Goal: Task Accomplishment & Management: Manage account settings

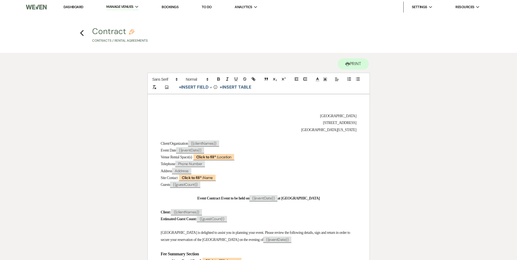
click at [80, 35] on h4 "Previous Contract Pencil Contracts / Rental Agreements" at bounding box center [258, 35] width 392 height 17
click at [82, 33] on icon "Previous" at bounding box center [82, 33] width 4 height 7
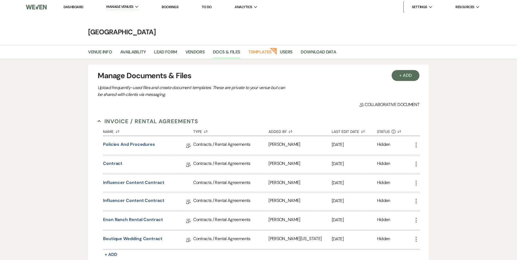
click at [82, 9] on li "Dashboard" at bounding box center [73, 7] width 25 height 11
click at [79, 5] on link "Dashboard" at bounding box center [73, 7] width 20 height 5
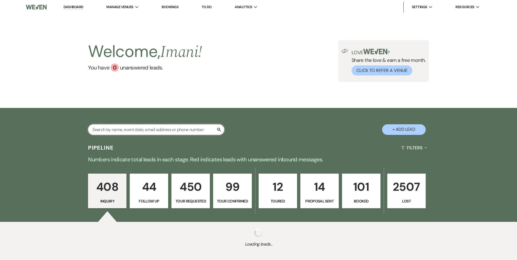
click at [128, 126] on input "text" at bounding box center [156, 129] width 136 height 11
type input "shawa"
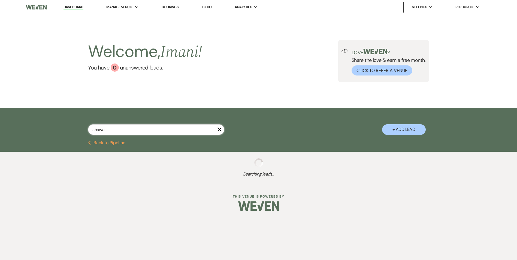
select select "8"
select select "1"
select select "9"
select select "2"
select select "8"
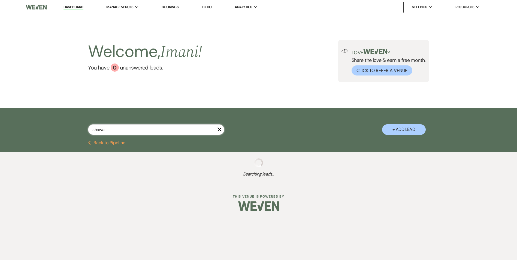
select select "5"
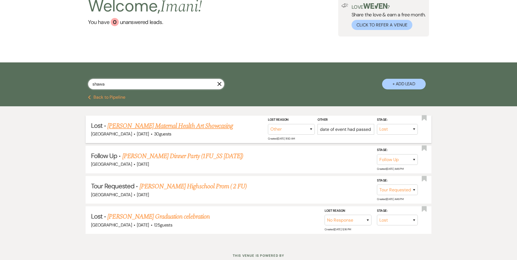
scroll to position [54, 0]
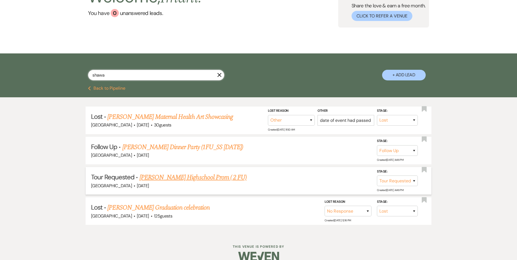
type input "shawa"
click at [167, 174] on link "Shawanda Griffin Highschool Prom ( 2 FU)" at bounding box center [193, 177] width 107 height 10
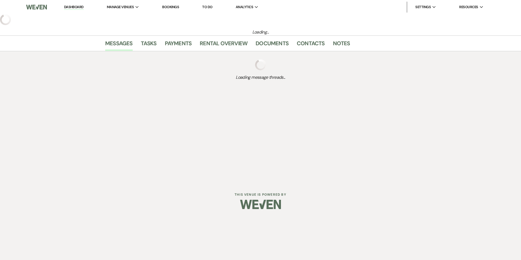
select select "2"
select select "26"
select select "13"
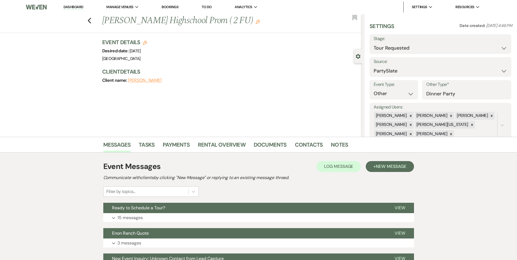
scroll to position [56, 0]
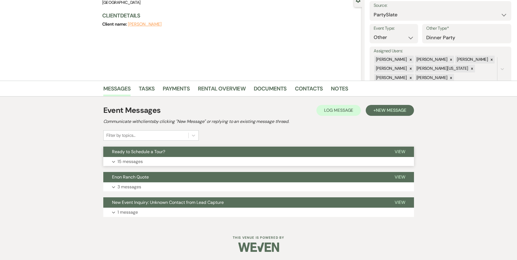
click at [167, 156] on button "Ready to Schedule a Tour?" at bounding box center [244, 152] width 283 height 10
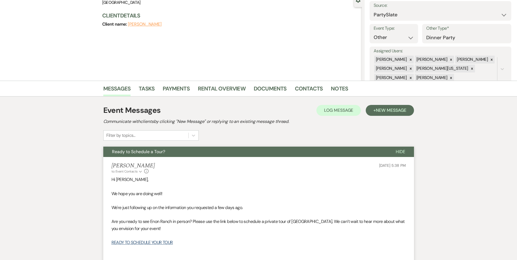
click at [166, 167] on div "Irene Ogang to: Event Contacts Expand Info Jun 03, 2025, 5:38 PM" at bounding box center [258, 168] width 294 height 12
click at [173, 156] on button "Ready to Schedule a Tour?" at bounding box center [245, 152] width 284 height 10
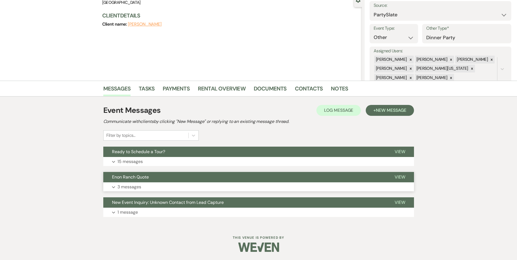
click at [162, 183] on button "Expand 3 messages" at bounding box center [258, 186] width 311 height 9
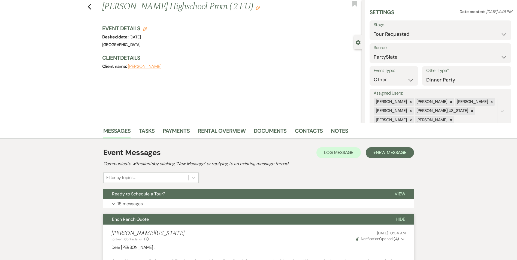
scroll to position [0, 0]
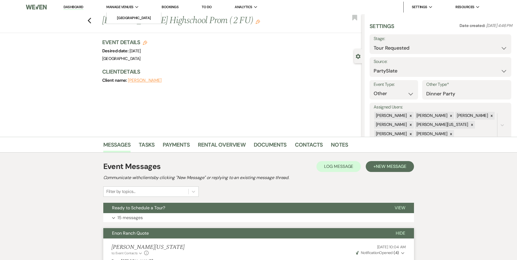
click at [121, 10] on li "Manage Venues Expand Enon Ranch" at bounding box center [123, 7] width 38 height 11
click at [122, 17] on li "[GEOGRAPHIC_DATA]" at bounding box center [133, 17] width 49 height 5
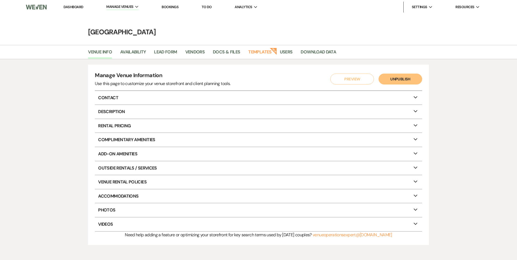
click at [71, 8] on link "Dashboard" at bounding box center [73, 7] width 20 height 5
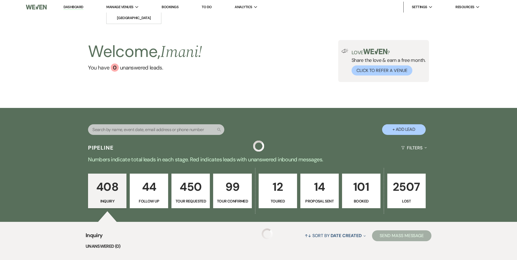
click at [117, 5] on span "Manage Venues" at bounding box center [119, 6] width 27 height 5
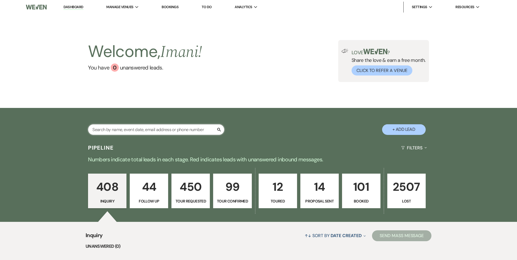
click at [111, 129] on input "text" at bounding box center [156, 129] width 136 height 11
type input "shaw"
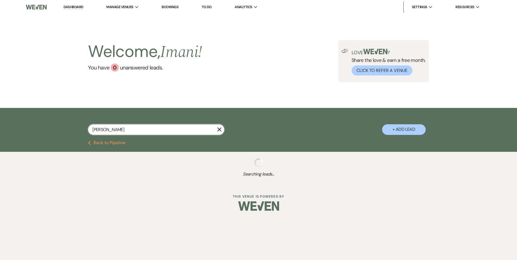
select select "8"
select select "1"
select select "8"
select select "1"
select select "8"
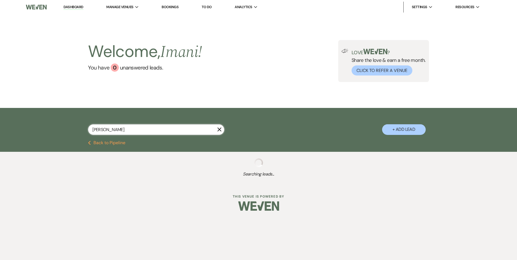
select select "3"
select select "9"
select select "2"
select select "8"
select select "6"
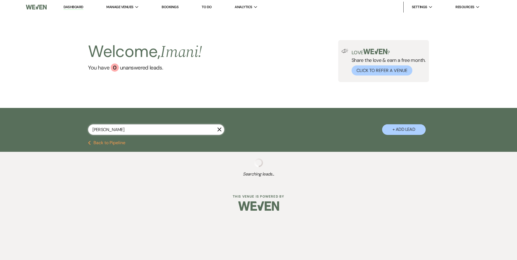
select select "2"
select select "8"
select select "5"
select select "2"
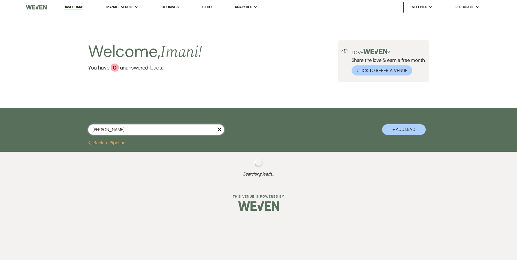
select select "8"
select select "10"
select select "8"
select select "5"
select select "8"
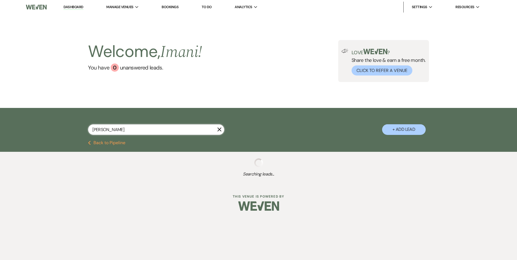
select select "5"
select select "4"
select select "8"
select select "5"
select select "8"
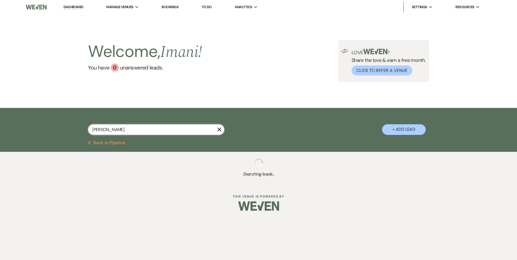
select select "5"
select select "8"
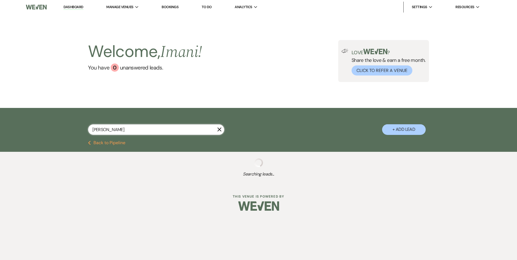
select select "6"
select select "8"
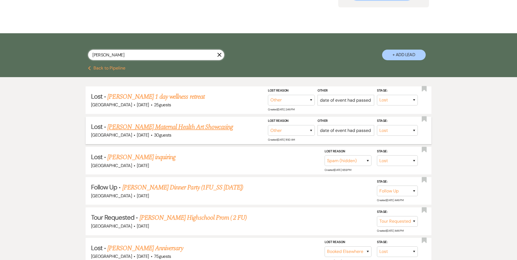
scroll to position [82, 0]
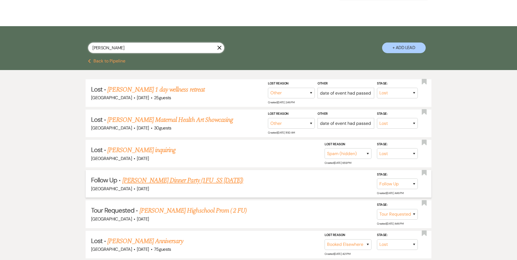
type input "shaw"
click at [169, 213] on link "Shawanda Griffin Highschool Prom ( 2 FU)" at bounding box center [193, 211] width 107 height 10
select select "2"
select select "26"
select select "13"
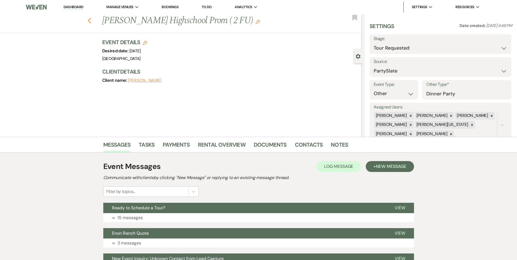
click at [91, 19] on use "button" at bounding box center [89, 21] width 4 height 6
select select "8"
select select "1"
select select "8"
select select "1"
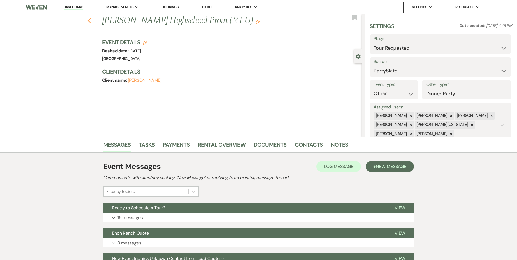
select select "8"
select select "3"
select select "9"
select select "2"
select select "8"
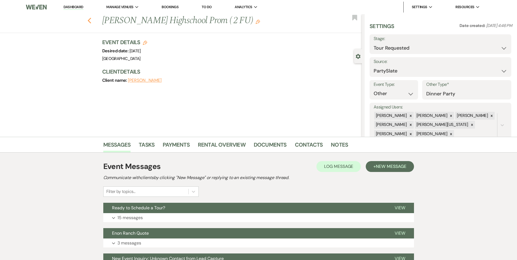
select select "6"
select select "2"
select select "8"
select select "5"
select select "2"
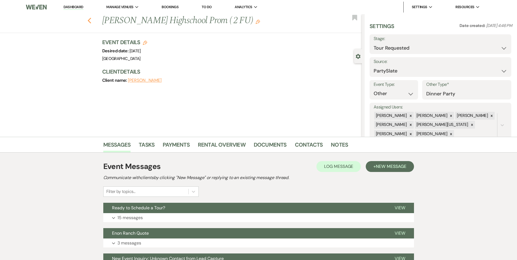
select select "2"
select select "8"
select select "10"
select select "8"
select select "5"
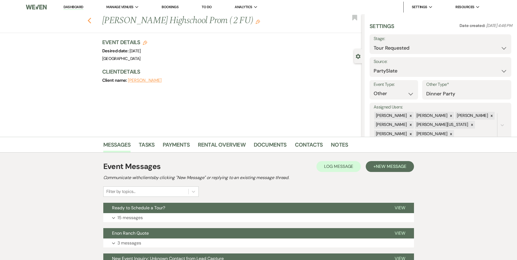
select select "8"
select select "5"
select select "4"
select select "8"
select select "5"
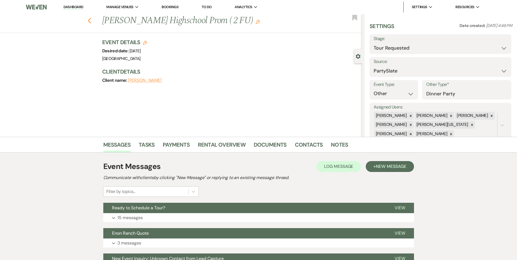
select select "8"
select select "5"
select select "8"
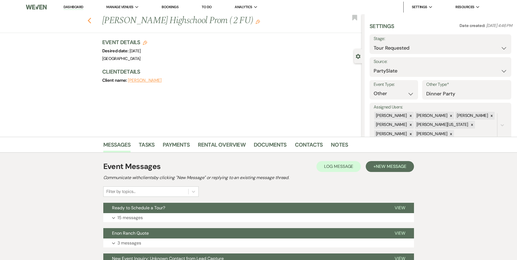
select select "8"
select select "6"
select select "8"
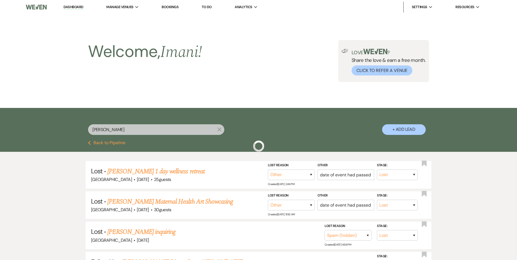
scroll to position [82, 0]
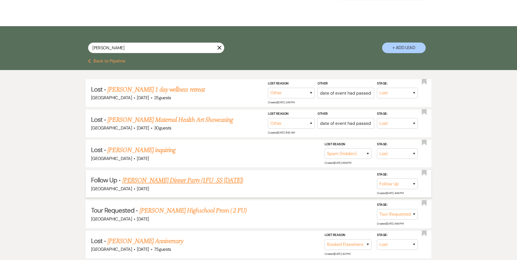
click at [141, 180] on link "Shawanda Cole's Dinner Party (1FU_SS 7.21.25)" at bounding box center [182, 180] width 121 height 10
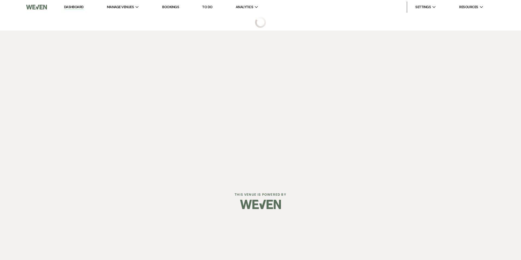
select select "9"
select select "26"
select select "13"
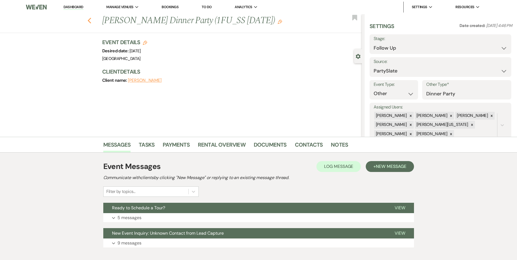
click at [91, 20] on icon "Previous" at bounding box center [89, 20] width 4 height 7
select select "8"
select select "1"
select select "8"
select select "1"
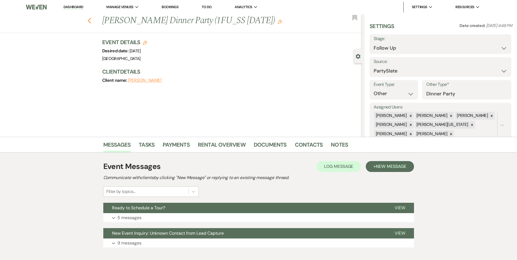
select select "8"
select select "3"
select select "9"
select select "2"
select select "8"
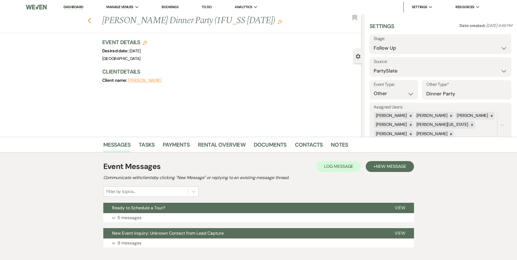
select select "6"
select select "2"
select select "8"
select select "5"
select select "2"
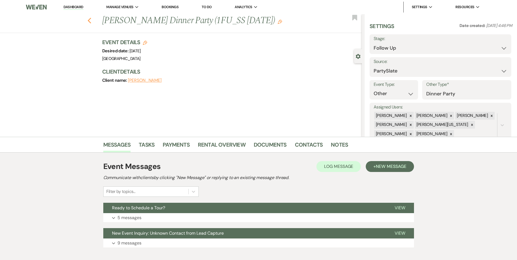
select select "2"
select select "8"
select select "10"
select select "8"
select select "5"
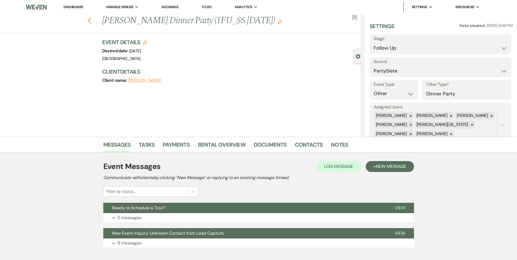
select select "8"
select select "5"
select select "4"
select select "8"
select select "5"
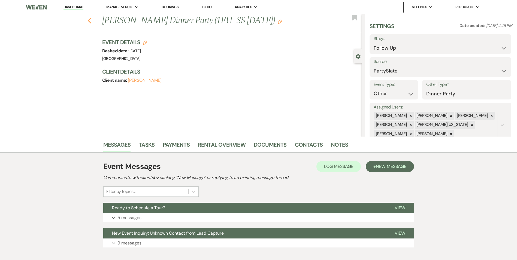
select select "8"
select select "5"
select select "8"
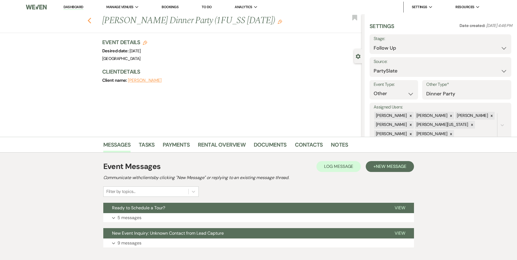
select select "8"
select select "6"
select select "8"
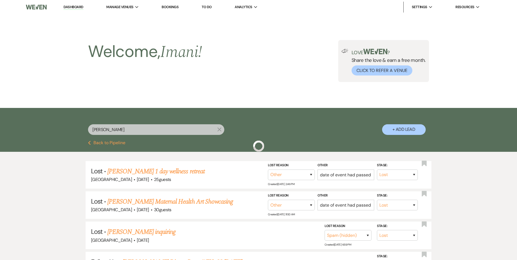
scroll to position [82, 0]
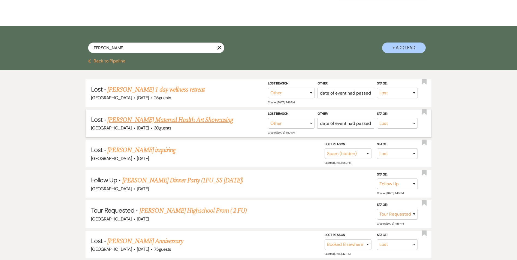
click at [140, 124] on link "Shawana Moore's Maternal Health Art Showcasing" at bounding box center [170, 120] width 126 height 10
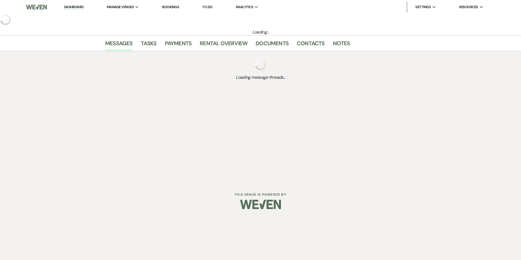
select select "8"
select select "1"
select select "5"
select select "13"
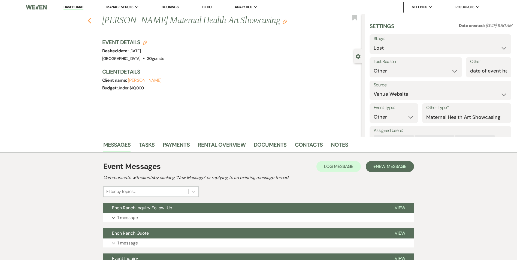
click at [91, 20] on use "button" at bounding box center [89, 21] width 4 height 6
select select "8"
select select "1"
select select "8"
select select "1"
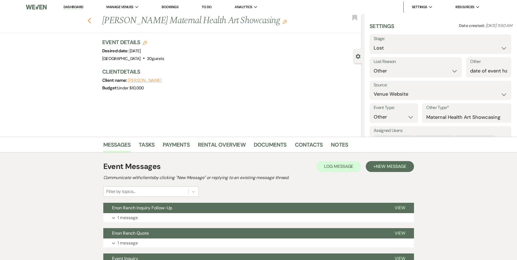
select select "8"
select select "3"
select select "9"
select select "2"
select select "8"
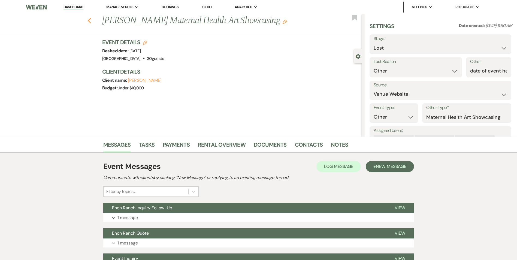
select select "6"
select select "2"
select select "8"
select select "5"
select select "2"
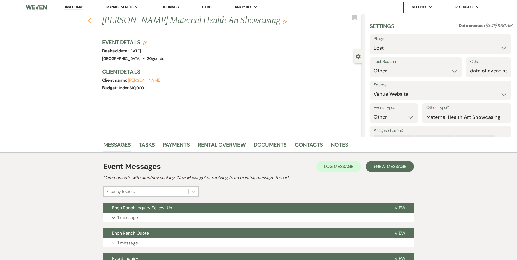
select select "2"
select select "8"
select select "10"
select select "8"
select select "5"
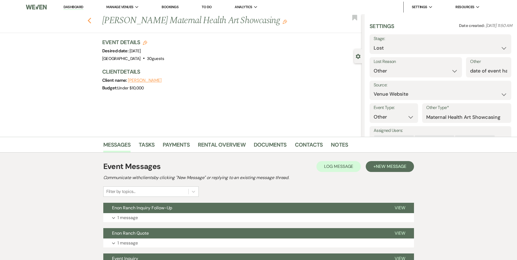
select select "8"
select select "5"
select select "4"
select select "8"
select select "5"
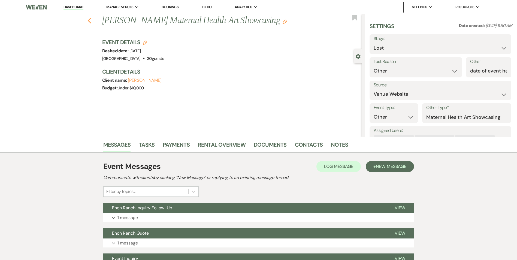
select select "8"
select select "5"
select select "8"
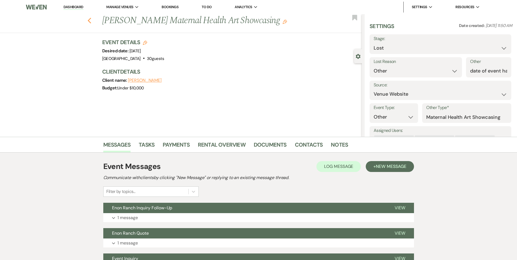
select select "8"
select select "6"
select select "8"
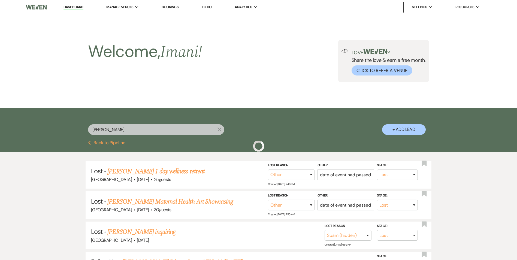
scroll to position [82, 0]
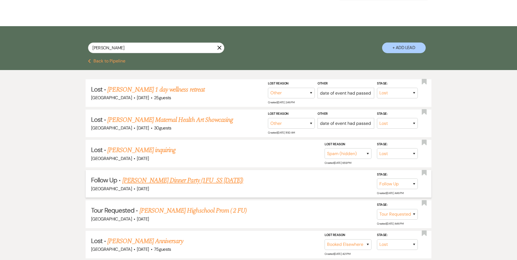
click at [157, 181] on link "Shawanda Cole's Dinner Party (1FU_SS 7.21.25)" at bounding box center [182, 180] width 121 height 10
select select "9"
select select "26"
select select "13"
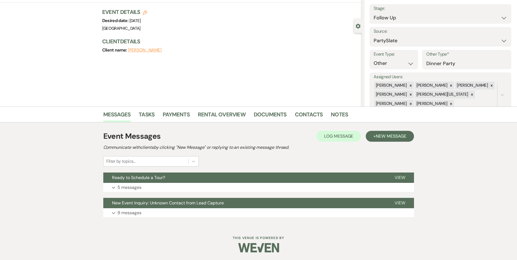
scroll to position [31, 0]
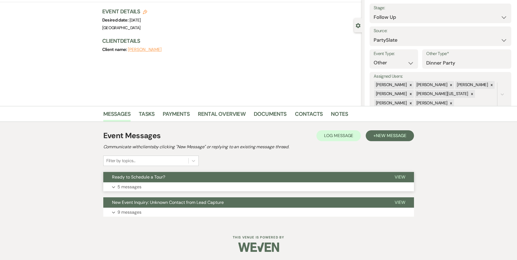
click at [154, 178] on span "Ready to Schedule a Tour?" at bounding box center [138, 177] width 53 height 6
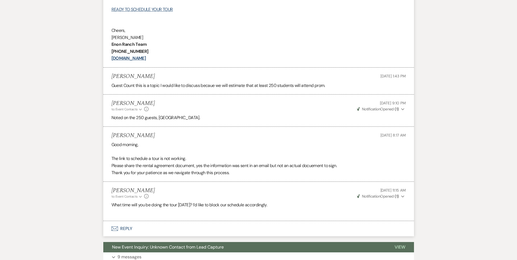
scroll to position [331, 0]
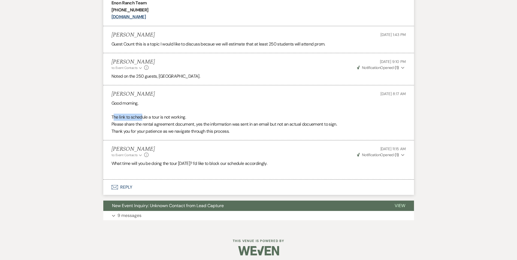
drag, startPoint x: 113, startPoint y: 118, endPoint x: 141, endPoint y: 117, distance: 28.9
click at [141, 117] on p "The link to schedule a tour is not working." at bounding box center [258, 117] width 294 height 7
click at [157, 118] on p "The link to schedule a tour is not working." at bounding box center [258, 117] width 294 height 7
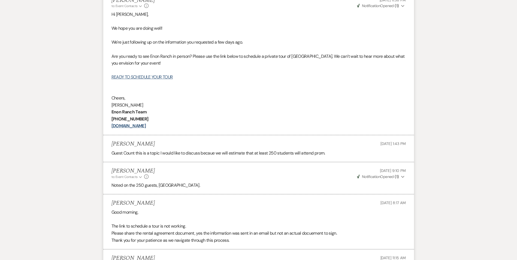
scroll to position [194, 0]
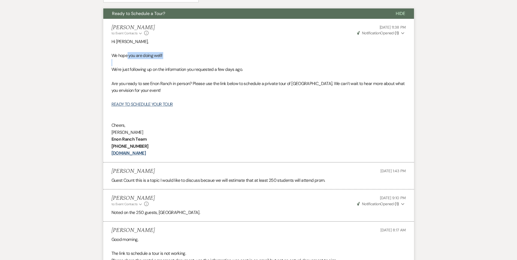
drag, startPoint x: 128, startPoint y: 58, endPoint x: 135, endPoint y: 60, distance: 6.8
click at [135, 60] on div "Hi Shawanda, We hope you are doing well! We're just following up on the informa…" at bounding box center [258, 97] width 294 height 119
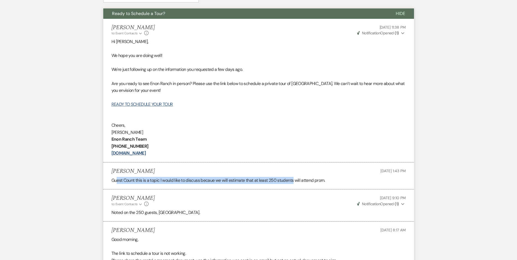
drag, startPoint x: 117, startPoint y: 179, endPoint x: 300, endPoint y: 178, distance: 183.1
click at [300, 178] on p "Guest Count this is a topic I would like to discuss becaue we will estimate tha…" at bounding box center [258, 180] width 294 height 7
drag, startPoint x: 300, startPoint y: 178, endPoint x: 168, endPoint y: 203, distance: 134.0
click at [168, 203] on div "Marissa Alferez to: Event Contacts Expand Info Sep 22, 2025, 9:10 PM Weven Chec…" at bounding box center [258, 201] width 294 height 12
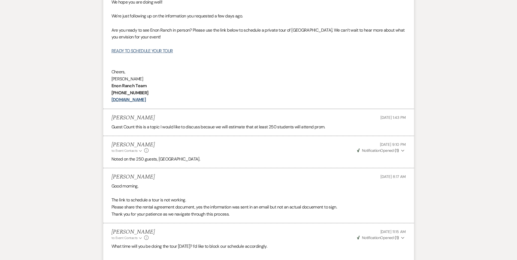
scroll to position [249, 0]
drag, startPoint x: 113, startPoint y: 199, endPoint x: 194, endPoint y: 203, distance: 81.5
click at [194, 203] on div "Good morning, The link to schedule a tour is not working. Please share the rent…" at bounding box center [258, 198] width 294 height 35
drag, startPoint x: 194, startPoint y: 203, endPoint x: 168, endPoint y: 209, distance: 27.2
click at [168, 210] on p "Thank you for your patience as we navigate through this process." at bounding box center [258, 213] width 294 height 7
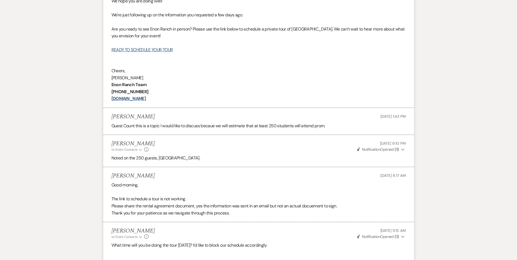
scroll to position [334, 0]
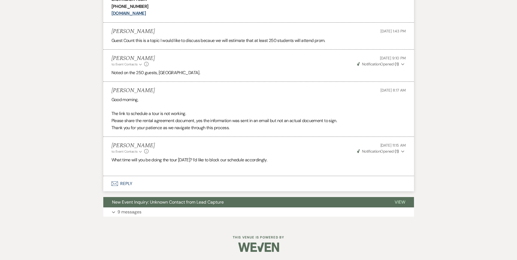
click at [126, 181] on button "Envelope Reply" at bounding box center [258, 183] width 311 height 15
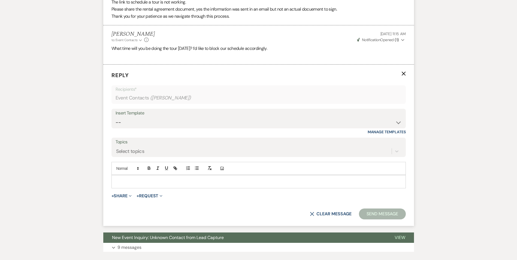
scroll to position [446, 0]
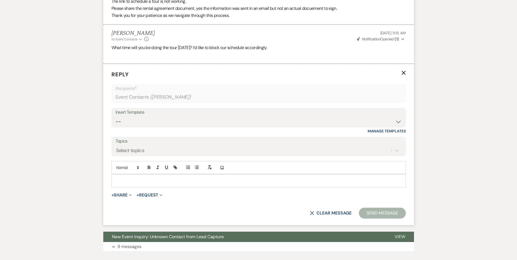
click at [116, 179] on p at bounding box center [259, 181] width 286 height 6
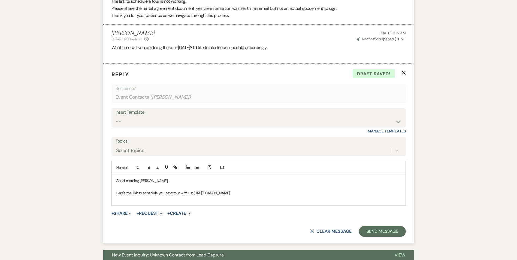
drag, startPoint x: 194, startPoint y: 192, endPoint x: 280, endPoint y: 192, distance: 86.7
click at [280, 192] on p "Here's the link to schedule you next tour with us: https://calendly.com/visiten…" at bounding box center [259, 193] width 286 height 6
drag, startPoint x: 260, startPoint y: 195, endPoint x: 175, endPoint y: 168, distance: 89.7
click at [175, 168] on icon "button" at bounding box center [175, 167] width 5 height 5
type input "https://calendly.com/visitenon/visitors-tour-clone"
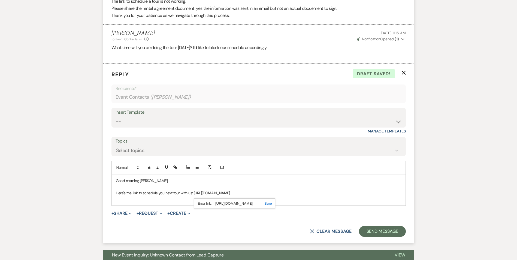
click at [267, 204] on link at bounding box center [266, 203] width 12 height 4
click at [287, 204] on div "Good morning Shawanda, Here's the link to schedule you next tour with us: https…" at bounding box center [259, 189] width 294 height 31
click at [291, 198] on p at bounding box center [259, 199] width 286 height 6
click at [251, 199] on p at bounding box center [259, 199] width 286 height 6
click at [282, 194] on p "Here's the link to schedule you next tour with us: https://calendly.com/visiten…" at bounding box center [259, 193] width 286 height 6
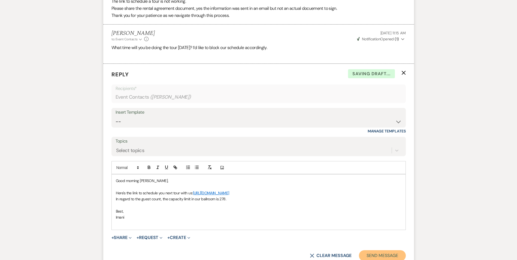
click at [382, 254] on button "Send Message" at bounding box center [382, 255] width 47 height 11
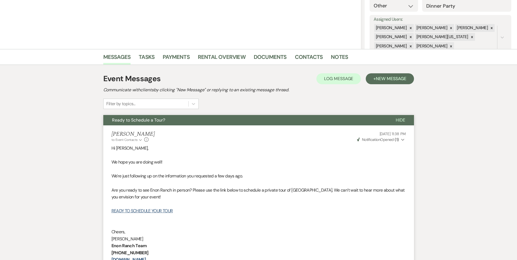
scroll to position [0, 0]
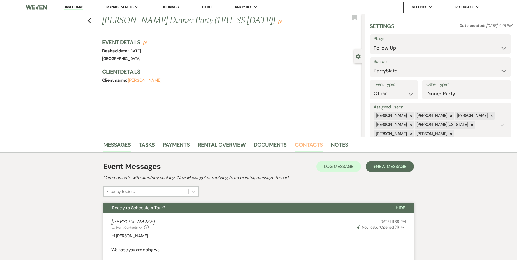
click at [308, 144] on link "Contacts" at bounding box center [309, 146] width 28 height 12
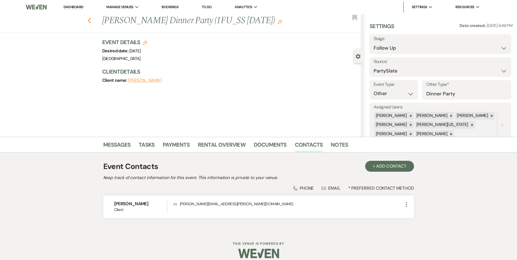
click at [90, 20] on use "button" at bounding box center [89, 21] width 4 height 6
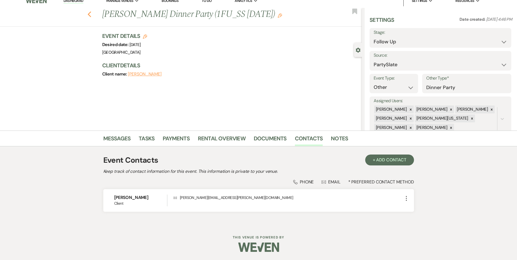
select select "8"
select select "1"
select select "8"
select select "1"
select select "8"
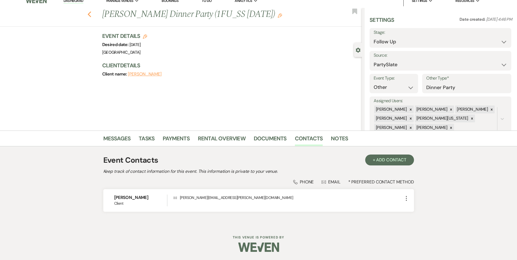
select select "3"
select select "9"
select select "2"
select select "8"
select select "6"
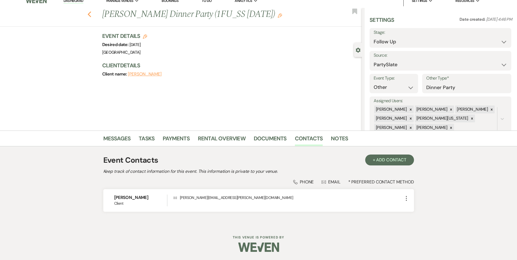
select select "2"
select select "8"
select select "5"
select select "2"
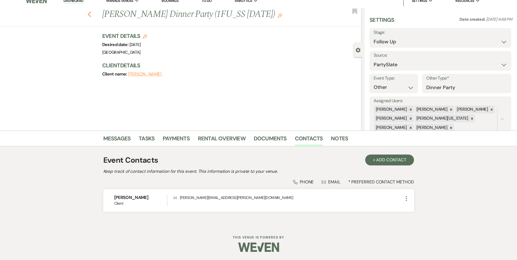
select select "8"
select select "10"
select select "8"
select select "5"
select select "8"
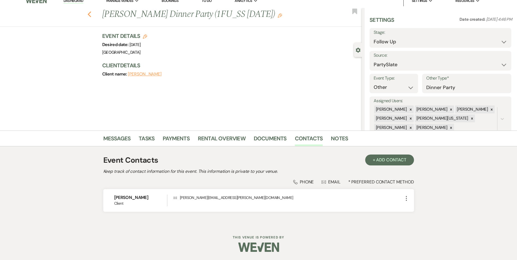
select select "5"
select select "4"
select select "8"
select select "5"
select select "8"
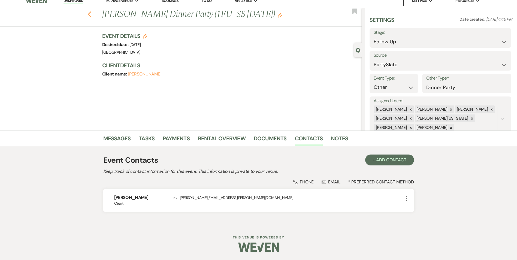
select select "5"
select select "8"
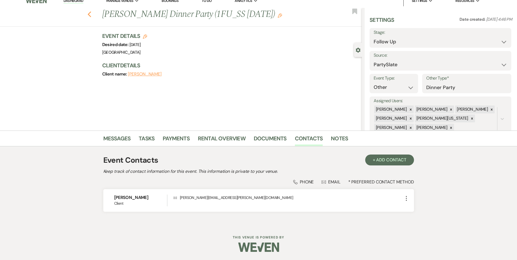
select select "6"
select select "8"
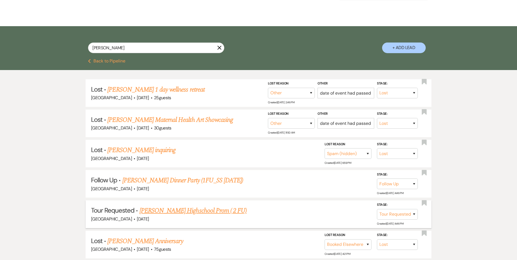
click at [166, 209] on link "Shawanda Griffin Highschool Prom ( 2 FU)" at bounding box center [193, 211] width 107 height 10
select select "2"
select select "26"
select select "13"
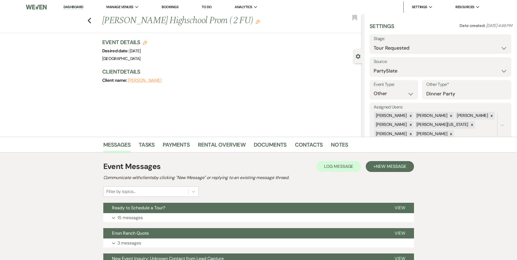
click at [309, 138] on div "Messages Tasks Payments Rental Overview Documents Contacts Notes" at bounding box center [258, 145] width 517 height 16
click at [304, 142] on link "Contacts" at bounding box center [309, 146] width 28 height 12
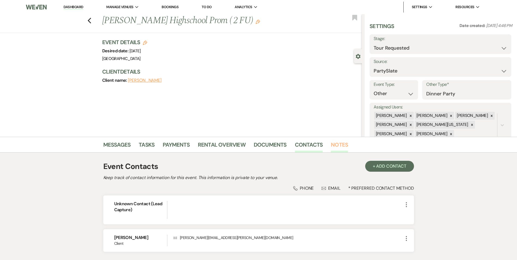
click at [336, 144] on link "Notes" at bounding box center [339, 146] width 17 height 12
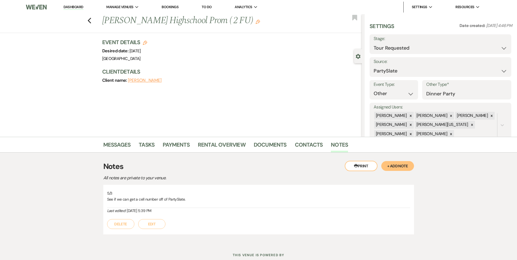
click at [94, 21] on div "Previous Shawanda Griffin Highschool Prom ( 2 FU) Edit Bookmark" at bounding box center [179, 23] width 365 height 19
click at [89, 22] on icon "Previous" at bounding box center [89, 20] width 4 height 7
select select "8"
select select "1"
select select "8"
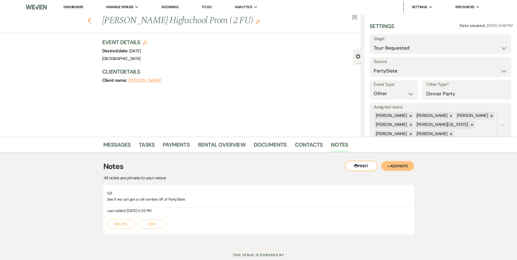
select select "1"
select select "8"
select select "3"
select select "9"
select select "2"
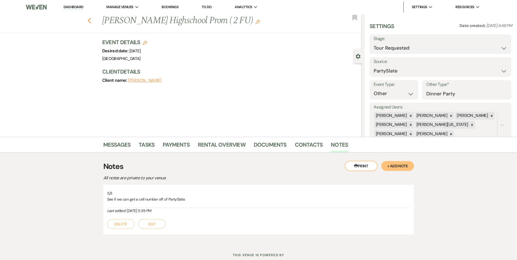
select select "8"
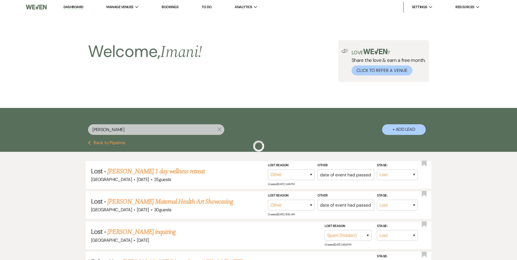
scroll to position [82, 0]
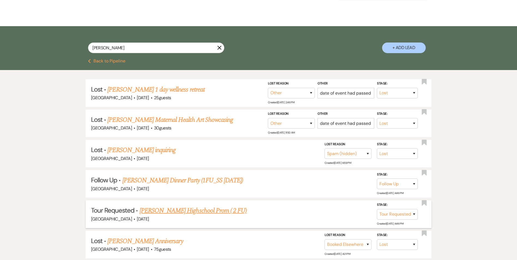
click at [176, 214] on link "Shawanda Griffin Highschool Prom ( 2 FU)" at bounding box center [193, 211] width 107 height 10
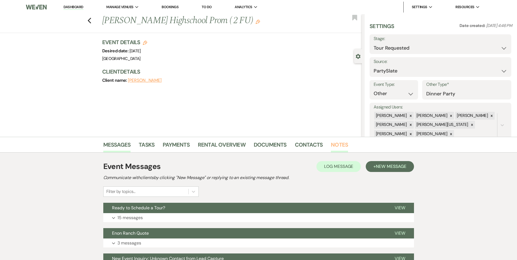
click at [338, 141] on link "Notes" at bounding box center [339, 146] width 17 height 12
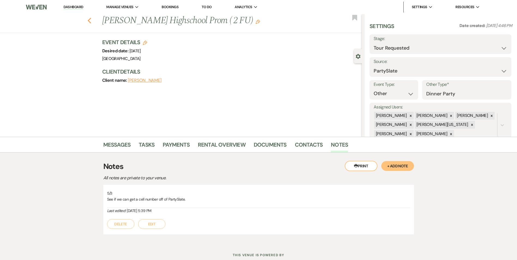
click at [92, 17] on button "Previous" at bounding box center [89, 20] width 4 height 8
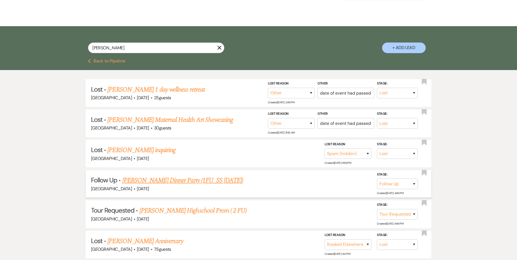
click at [146, 179] on link "Shawanda Cole's Dinner Party (1FU_SS 7.21.25)" at bounding box center [182, 180] width 121 height 10
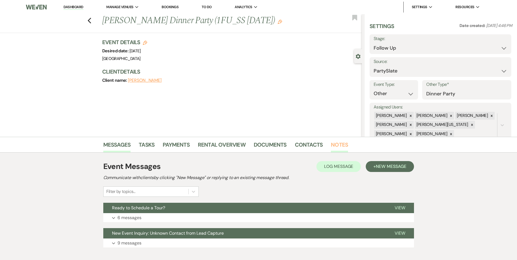
click at [342, 143] on link "Notes" at bounding box center [339, 146] width 17 height 12
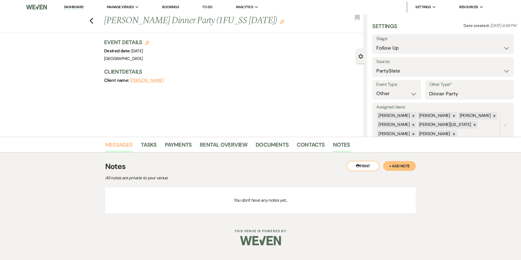
click at [113, 140] on link "Messages" at bounding box center [119, 146] width 28 height 12
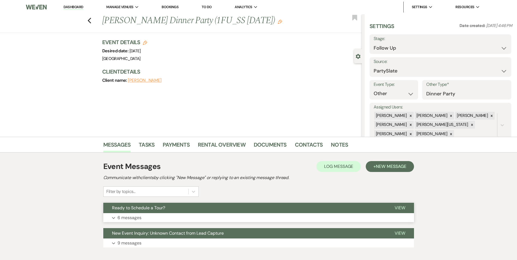
click at [169, 216] on button "Expand 6 messages" at bounding box center [258, 217] width 311 height 9
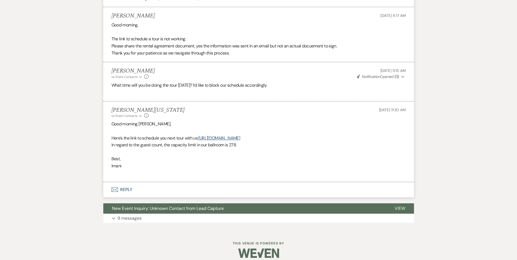
scroll to position [415, 0]
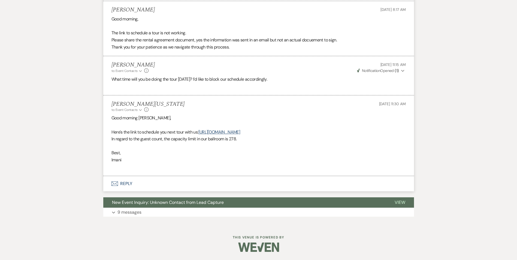
click at [170, 212] on button "Expand 9 messages" at bounding box center [258, 212] width 311 height 9
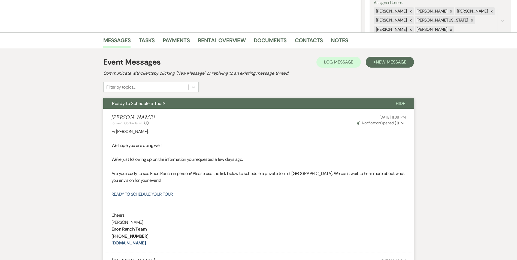
scroll to position [0, 0]
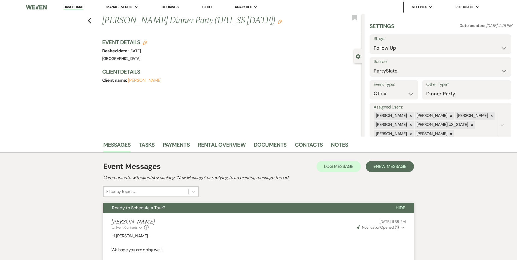
click at [94, 21] on div "Previous Shawanda Cole's Dinner Party (1FU_SS 7.21.25) Edit Bookmark" at bounding box center [179, 23] width 365 height 19
click at [90, 22] on icon "Previous" at bounding box center [89, 20] width 4 height 7
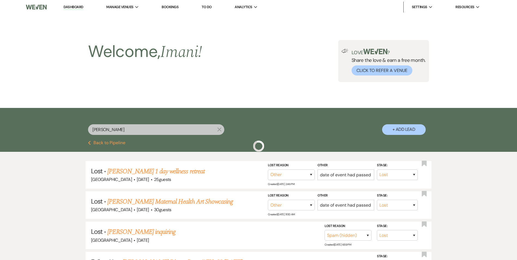
scroll to position [82, 0]
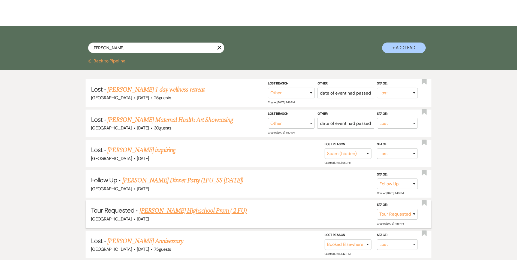
click at [159, 209] on link "Shawanda Griffin Highschool Prom ( 2 FU)" at bounding box center [193, 211] width 107 height 10
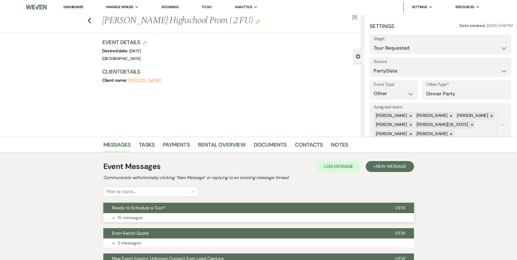
click at [153, 213] on button "Ready to Schedule a Tour?" at bounding box center [244, 208] width 283 height 10
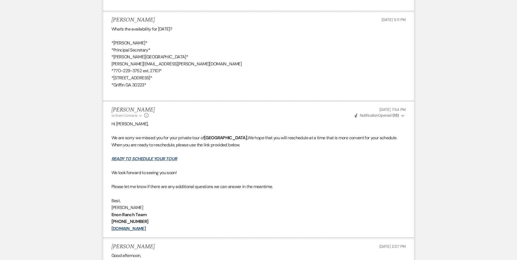
scroll to position [545, 0]
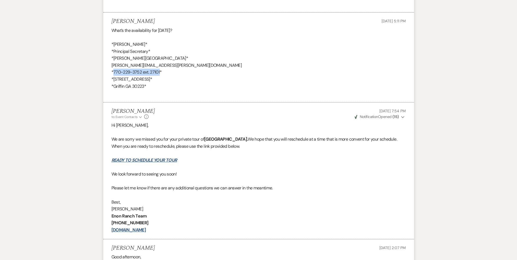
drag, startPoint x: 114, startPoint y: 71, endPoint x: 159, endPoint y: 71, distance: 45.8
click at [159, 71] on div "What’s the availability for this Friday? *Shawanda Cole* *Principal Secretary* …" at bounding box center [258, 62] width 294 height 70
copy div "770-229-3752 ext. 27101"
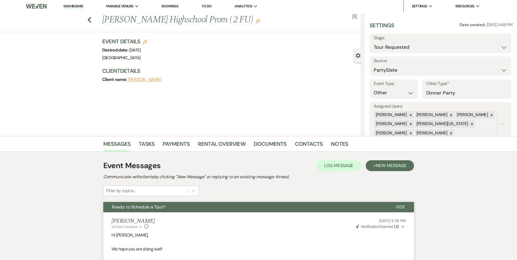
scroll to position [0, 0]
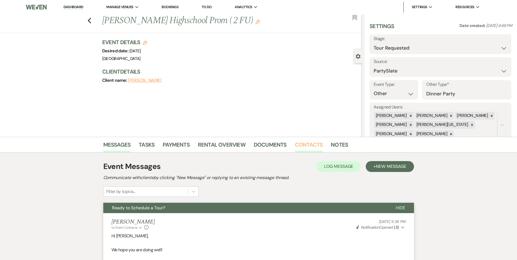
click at [302, 142] on link "Contacts" at bounding box center [309, 146] width 28 height 12
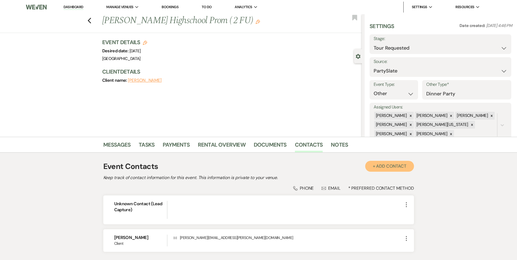
click at [372, 171] on button "+ Add Contact" at bounding box center [389, 166] width 49 height 11
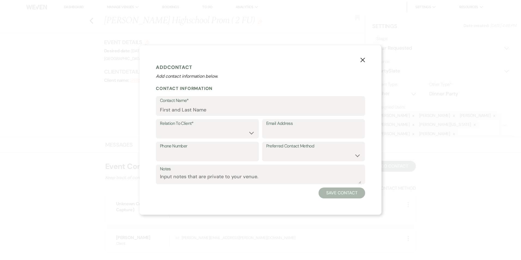
click at [98, 190] on div "X Add Contact Add contact information below. Contact Information Contact Name* …" at bounding box center [260, 130] width 521 height 260
click at [364, 61] on use "button" at bounding box center [362, 60] width 4 height 4
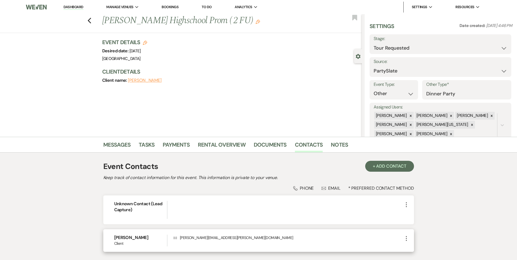
click at [407, 240] on icon "More" at bounding box center [406, 238] width 7 height 7
click at [423, 249] on button "Pencil Edit" at bounding box center [419, 248] width 32 height 9
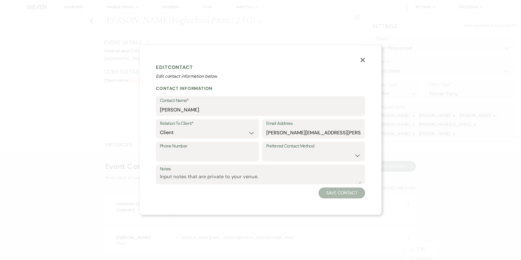
click at [223, 149] on label "Phone Number" at bounding box center [207, 146] width 95 height 8
click at [223, 150] on input "Phone Number" at bounding box center [207, 155] width 95 height 11
paste input "770-229-3752 ext. 27101"
drag, startPoint x: 196, startPoint y: 156, endPoint x: 202, endPoint y: 155, distance: 5.8
click at [202, 155] on input "770-229-3752 ext. 27101" at bounding box center [207, 155] width 95 height 11
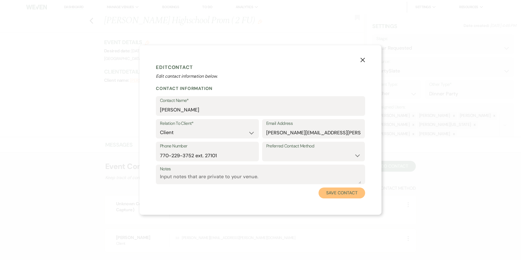
click at [325, 192] on button "Save Contact" at bounding box center [342, 192] width 47 height 11
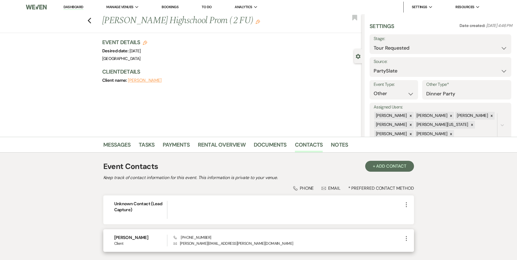
click at [408, 239] on icon "More" at bounding box center [406, 238] width 7 height 7
click at [410, 249] on use "button" at bounding box center [412, 249] width 4 height 4
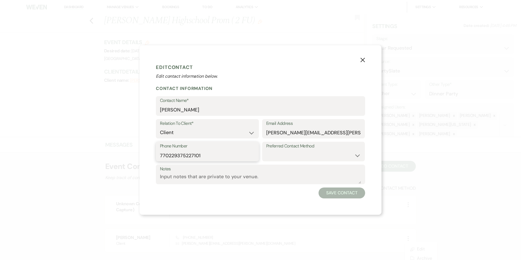
drag, startPoint x: 231, startPoint y: 157, endPoint x: 119, endPoint y: 148, distance: 112.4
click at [120, 148] on div "X Edit Contact Edit contact information below. Contact Information Contact Name…" at bounding box center [260, 130] width 521 height 260
paste input "770-229-3752 ext. 27101"
drag, startPoint x: 228, startPoint y: 157, endPoint x: 196, endPoint y: 155, distance: 32.0
click at [196, 155] on input "770-229-3752 ext. 27101" at bounding box center [207, 155] width 95 height 11
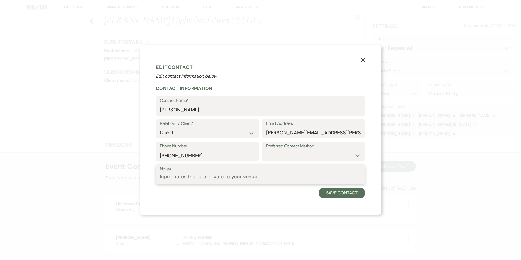
click at [278, 181] on textarea "Notes" at bounding box center [260, 178] width 201 height 11
paste textarea "770-229-3752 ext. 27101"
drag, startPoint x: 205, startPoint y: 176, endPoint x: 198, endPoint y: 177, distance: 6.8
click at [198, 177] on textarea "770-229-3752 ext. 27101" at bounding box center [260, 178] width 201 height 11
drag, startPoint x: 194, startPoint y: 178, endPoint x: 133, endPoint y: 178, distance: 61.6
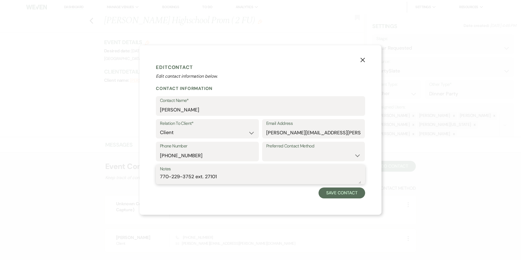
click at [134, 178] on div "X Edit Contact Edit contact information below. Contact Information Contact Name…" at bounding box center [260, 130] width 521 height 260
click at [338, 193] on button "Save Contact" at bounding box center [342, 192] width 47 height 11
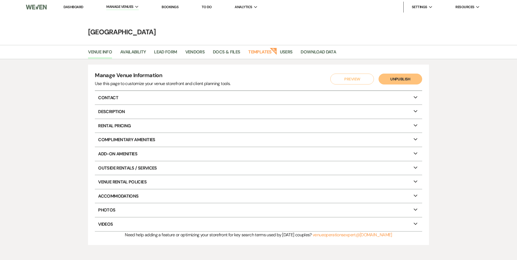
click at [168, 8] on link "Bookings" at bounding box center [170, 7] width 17 height 5
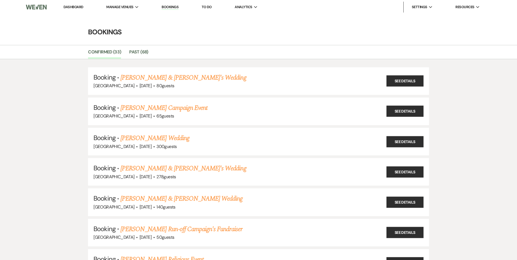
click at [172, 6] on link "Bookings" at bounding box center [170, 7] width 17 height 5
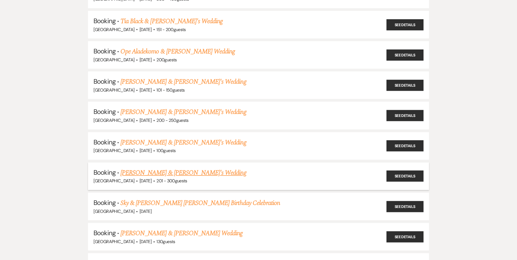
scroll to position [763, 0]
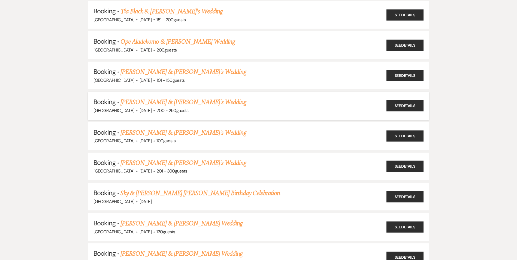
click at [151, 105] on link "[PERSON_NAME] & [PERSON_NAME]'s Wedding" at bounding box center [183, 102] width 126 height 10
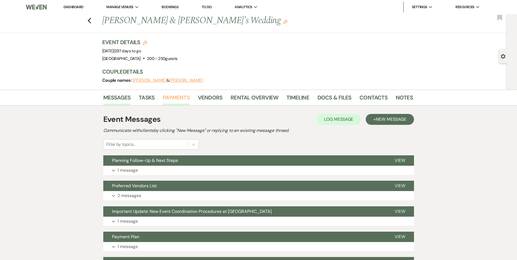
click at [177, 99] on link "Payments" at bounding box center [176, 99] width 27 height 12
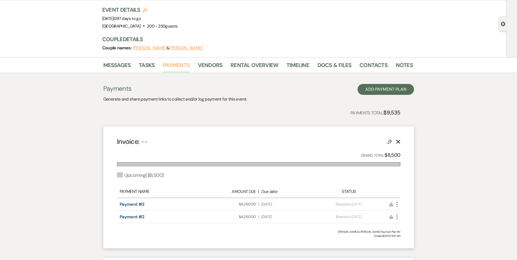
scroll to position [27, 0]
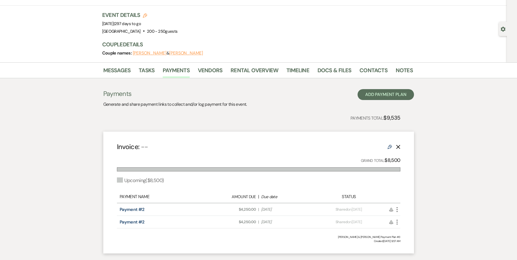
click at [335, 211] on span "Shared" at bounding box center [341, 209] width 12 height 5
click at [398, 208] on icon "More" at bounding box center [397, 209] width 7 height 7
click at [410, 247] on link "Pencil Edit" at bounding box center [421, 248] width 55 height 9
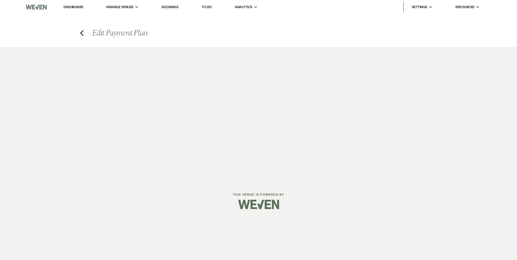
select select "2"
select select "percentage"
select select "true"
select select "client"
select select "daily"
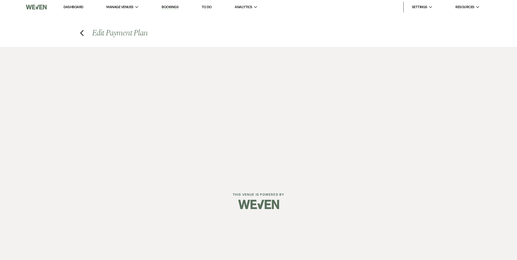
select select "weeks"
select select "complete"
select select "2"
select select "percentage"
select select "true"
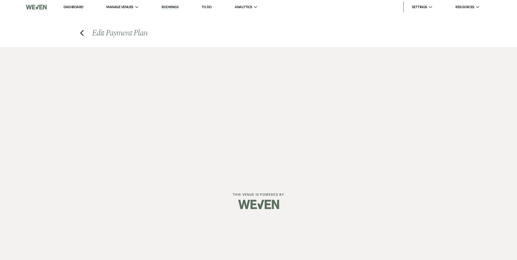
select select "client"
select select "weeks"
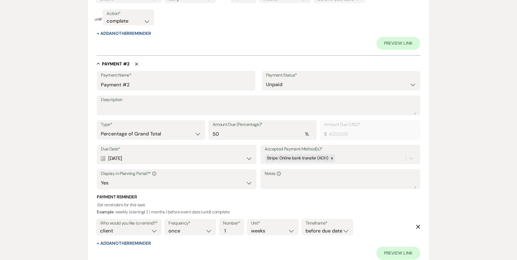
scroll to position [399, 0]
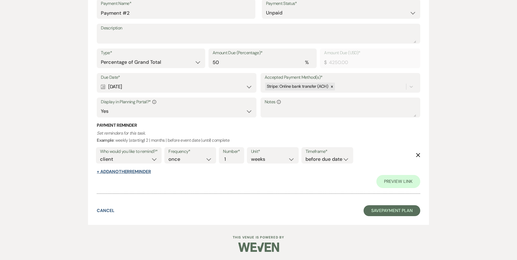
click at [123, 169] on button "+ Add Another Reminder" at bounding box center [124, 171] width 54 height 4
select select "client"
select select "days"
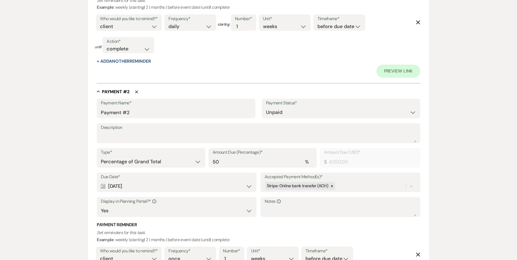
scroll to position [285, 0]
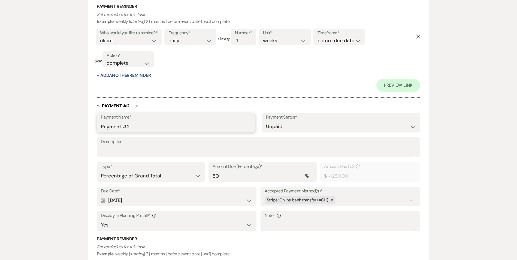
click at [184, 124] on input "Payment #2" at bounding box center [176, 126] width 150 height 11
click at [296, 127] on select "Paid Unpaid" at bounding box center [341, 126] width 150 height 11
click at [237, 155] on textarea "Description" at bounding box center [258, 151] width 315 height 11
click at [234, 175] on input "50" at bounding box center [263, 176] width 100 height 11
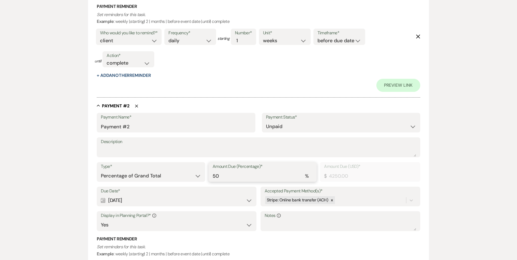
type input "5"
type input "425.00"
type input "0.00"
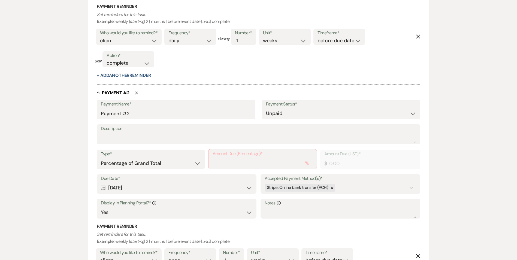
click at [270, 123] on div "Payment Name* Payment #2 Payment Status* Paid Unpaid" at bounding box center [258, 112] width 323 height 25
click at [241, 167] on input "Amount Due (Percentage)*" at bounding box center [263, 163] width 100 height 11
type input "0"
click at [276, 136] on textarea "Description" at bounding box center [258, 138] width 315 height 11
click at [281, 208] on textarea "Notes Info" at bounding box center [340, 212] width 151 height 11
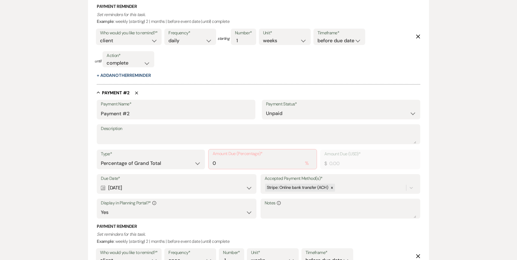
click at [230, 157] on label "Amount Due (Percentage)*" at bounding box center [263, 154] width 100 height 8
click at [230, 158] on input "0" at bounding box center [263, 163] width 100 height 11
click at [225, 162] on input "0" at bounding box center [263, 163] width 100 height 11
type input "5"
type input "425.00"
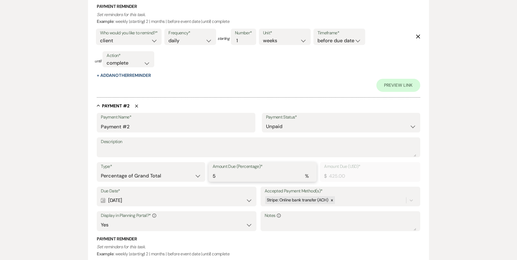
type input "50"
type input "4250.00"
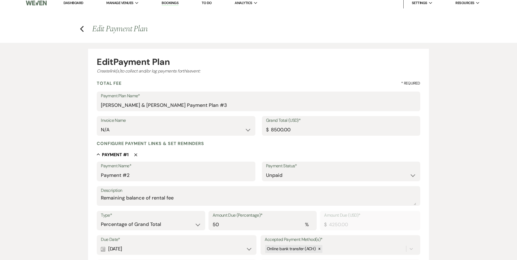
scroll to position [0, 0]
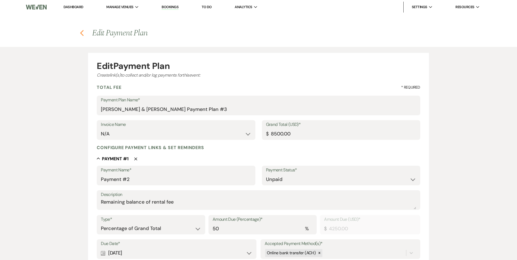
type input "50"
click at [82, 32] on use "button" at bounding box center [82, 33] width 4 height 6
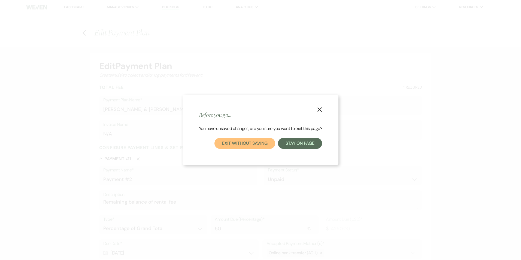
click at [256, 145] on button "Exit without saving" at bounding box center [244, 143] width 60 height 11
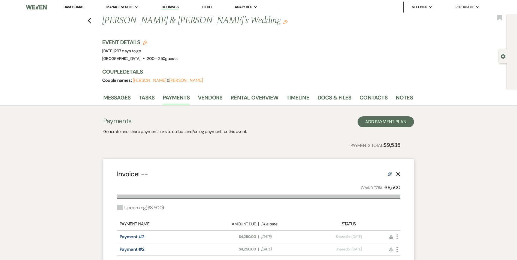
click at [390, 129] on div "Payments Generate and share payment links to collect and/or log payment for thi…" at bounding box center [258, 125] width 311 height 19
click at [382, 122] on button "Add Payment Plan" at bounding box center [385, 121] width 56 height 11
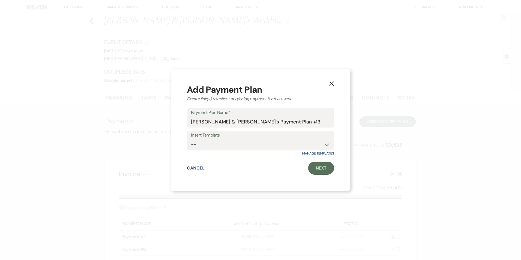
click at [271, 139] on label "Insert Template" at bounding box center [260, 135] width 139 height 8
click at [265, 143] on select "--" at bounding box center [260, 144] width 139 height 11
click at [317, 176] on div "X Add Payment Plan Create link(s) to collect and/or log payment for this event:…" at bounding box center [261, 130] width 180 height 122
click at [319, 171] on link "Next" at bounding box center [321, 168] width 26 height 13
select select "2"
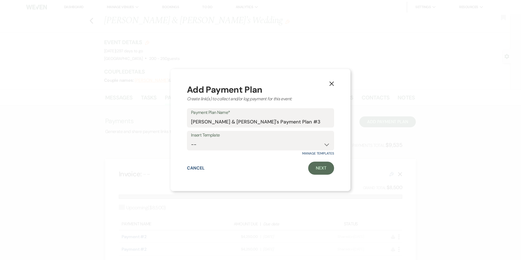
select select "percentage"
select select "true"
select select "client"
select select "weeks"
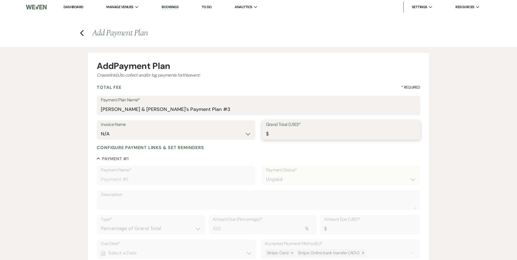
click at [279, 132] on input "Grand Total (USD)*" at bounding box center [341, 134] width 150 height 11
type input "1"
type input "1.00"
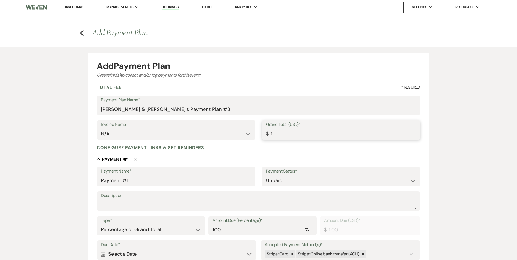
type input "10"
type input "10.00"
type input "100"
type input "100.00"
type input "1000"
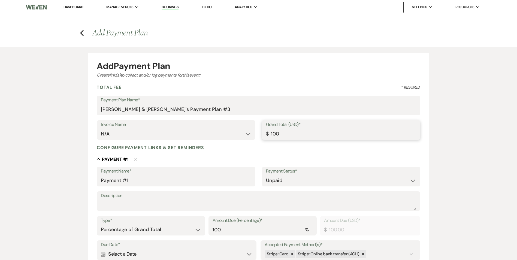
type input "1000.00"
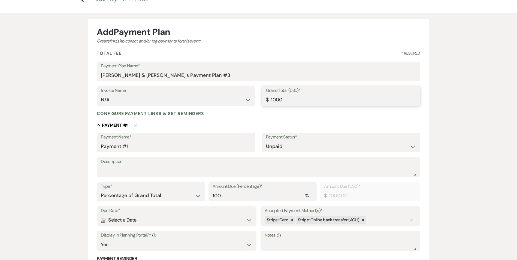
scroll to position [82, 0]
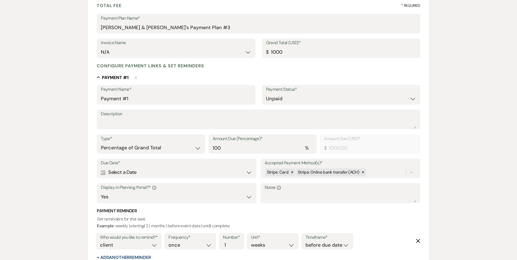
type input "1000.00"
click at [163, 113] on label "Description" at bounding box center [258, 114] width 315 height 8
click at [163, 118] on textarea "Description" at bounding box center [258, 123] width 315 height 11
click at [304, 104] on select "Paid Unpaid" at bounding box center [341, 98] width 150 height 11
click at [266, 93] on select "Paid Unpaid" at bounding box center [341, 98] width 150 height 11
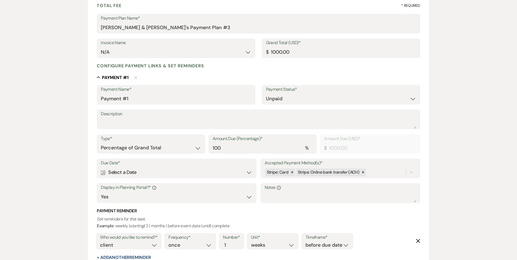
click at [252, 160] on label "Due Date*" at bounding box center [176, 163] width 151 height 8
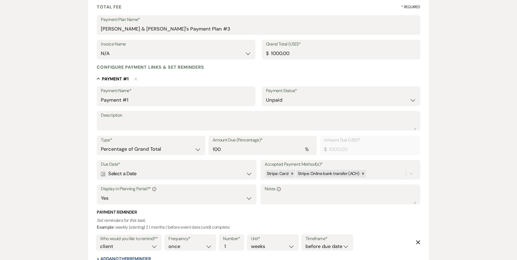
scroll to position [72, 0]
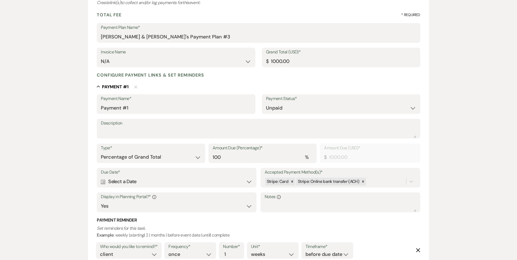
click at [166, 186] on div "Calendar Select a Date Expand" at bounding box center [176, 181] width 151 height 11
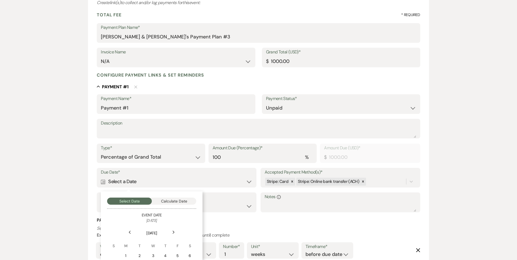
scroll to position [127, 0]
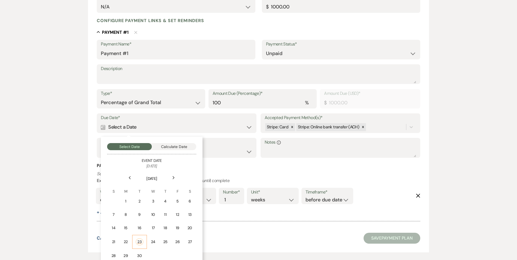
click at [141, 243] on div "23" at bounding box center [140, 241] width 8 height 7
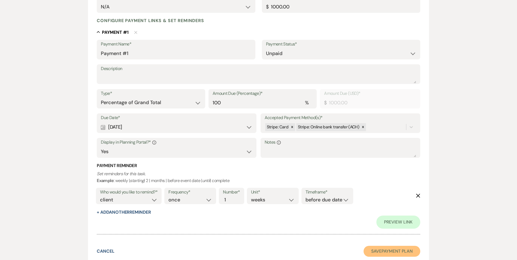
click at [374, 247] on button "Save Payment Plan" at bounding box center [391, 251] width 57 height 11
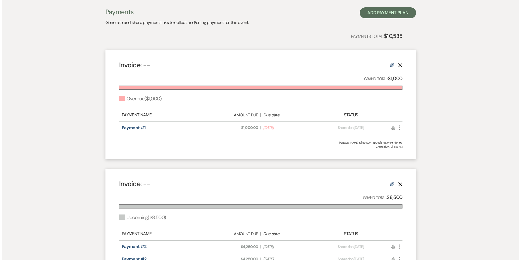
scroll to position [163, 0]
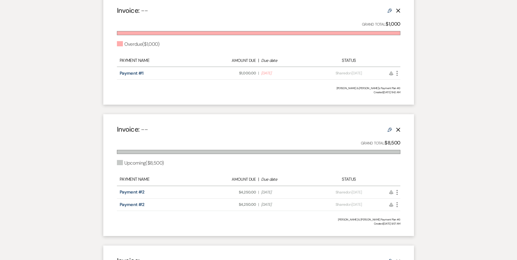
click at [397, 69] on button "More" at bounding box center [397, 72] width 7 height 7
click at [397, 74] on icon "More" at bounding box center [397, 73] width 7 height 7
click at [416, 87] on button "Attach File Attach to Message" at bounding box center [421, 84] width 55 height 9
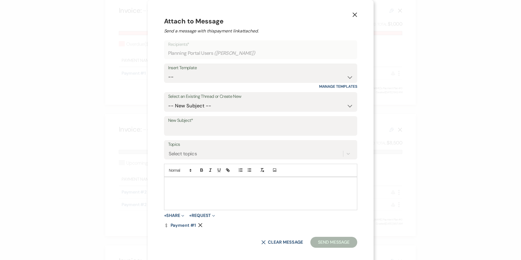
click at [179, 191] on div at bounding box center [260, 193] width 193 height 33
click at [206, 72] on select "-- Inquiry Follow Up Email #2 Contract Sending Template Payment Template Rental…" at bounding box center [260, 77] width 185 height 11
select select "1562"
click at [178, 72] on select "-- Inquiry Follow Up Email #2 Contract Sending Template Payment Template Rental…" at bounding box center [260, 77] width 185 height 11
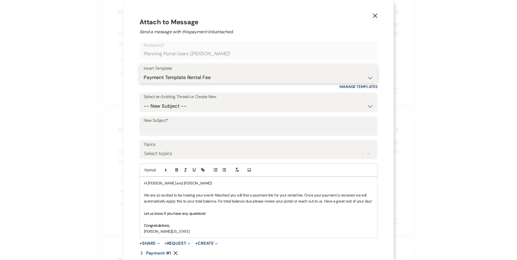
scroll to position [27, 0]
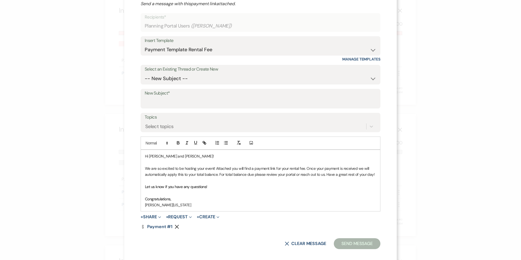
click at [209, 185] on p "Let us know if you have any questions!" at bounding box center [260, 187] width 231 height 6
click at [202, 103] on input "New Subject*" at bounding box center [261, 102] width 232 height 11
click at [282, 123] on div "Select topics" at bounding box center [261, 126] width 232 height 10
click at [277, 107] on input "New Subject*" at bounding box center [260, 103] width 231 height 11
click at [275, 100] on input "New Subject*" at bounding box center [260, 103] width 231 height 11
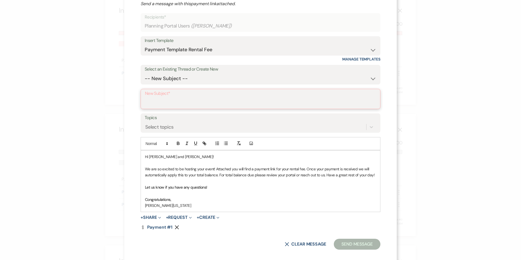
click at [271, 102] on input "New Subject*" at bounding box center [260, 103] width 231 height 11
click at [389, 113] on div "X Attach to Message Send a message with this payment link attached. Recipients*…" at bounding box center [260, 119] width 272 height 293
click at [354, 107] on input "New Subject*" at bounding box center [260, 103] width 231 height 11
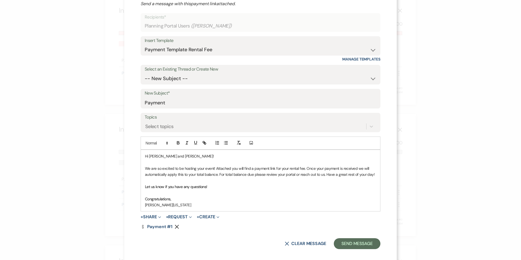
click at [261, 187] on p "Let us know if you have any questions!" at bounding box center [260, 187] width 231 height 6
click at [226, 106] on input "Payment" at bounding box center [261, 102] width 232 height 11
type input "Payment Due"
click at [347, 241] on button "Send Message" at bounding box center [357, 243] width 47 height 11
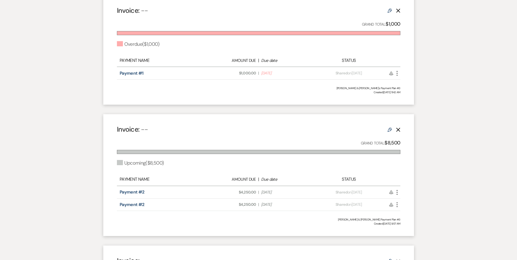
click at [397, 195] on icon "More" at bounding box center [397, 192] width 7 height 7
click at [410, 234] on link "Pencil Edit" at bounding box center [421, 230] width 55 height 9
select select "2"
select select "percentage"
select select "true"
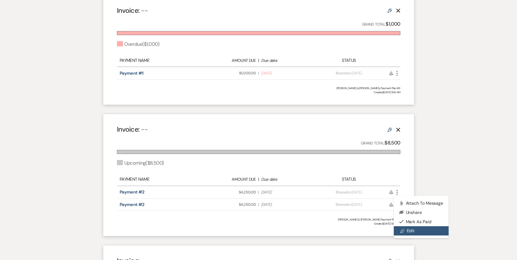
select select "client"
select select "daily"
select select "weeks"
select select "complete"
select select "2"
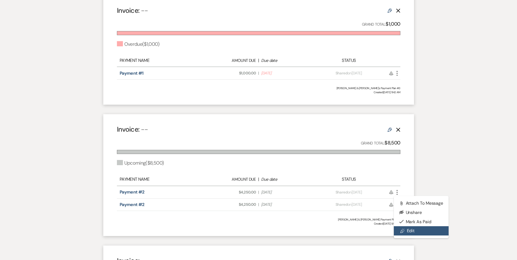
select select "percentage"
select select "true"
select select "client"
select select "weeks"
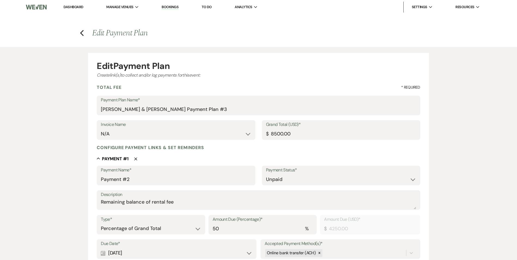
click at [365, 216] on label "Amount Due (USD)*" at bounding box center [370, 220] width 92 height 8
click at [273, 133] on input "8500.00" at bounding box center [341, 134] width 150 height 11
type input "500.00"
type input "250.00"
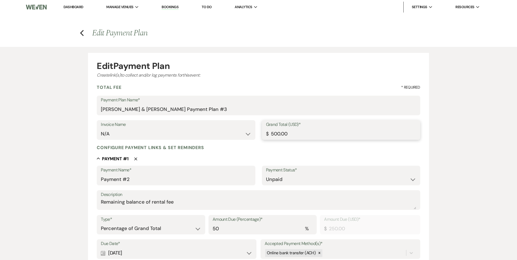
type input "7500.00"
type input "3750.00"
type input "7500.00"
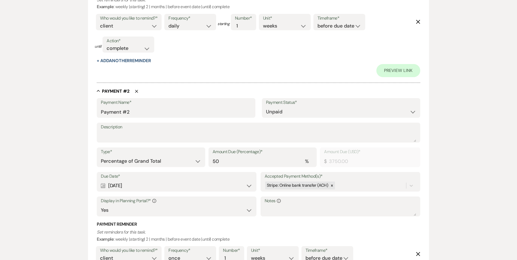
scroll to position [399, 0]
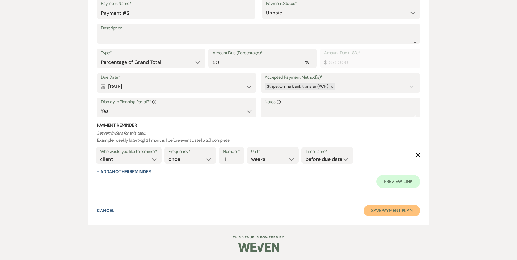
click at [381, 212] on button "Save Payment Plan" at bounding box center [391, 210] width 57 height 11
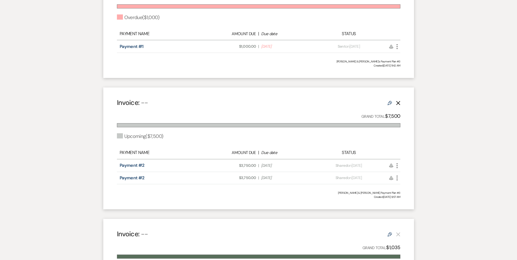
scroll to position [191, 0]
click at [397, 165] on icon "More" at bounding box center [397, 165] width 7 height 7
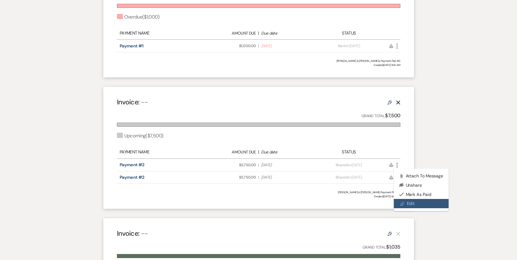
click at [403, 202] on use at bounding box center [402, 203] width 4 height 4
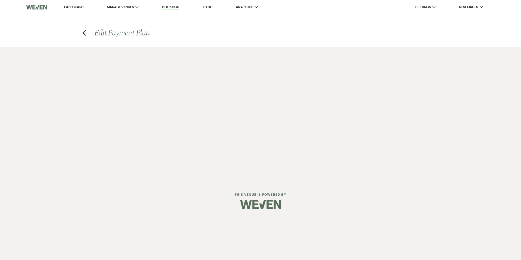
select select "2"
select select "percentage"
select select "true"
select select "client"
select select "daily"
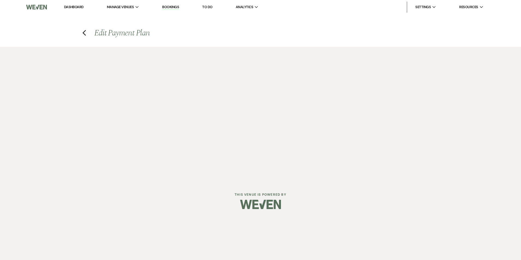
select select "weeks"
select select "complete"
select select "2"
select select "percentage"
select select "true"
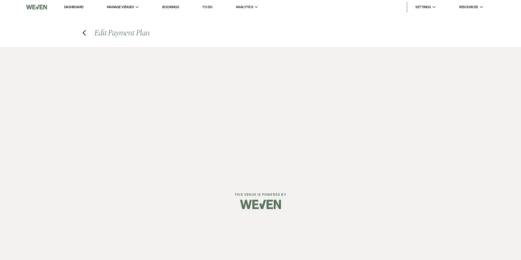
select select "client"
select select "weeks"
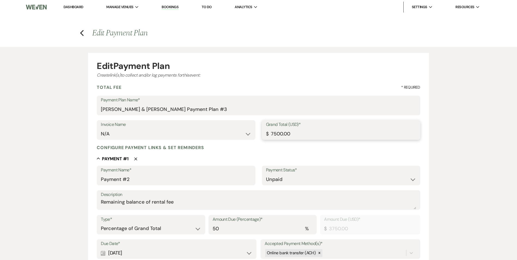
click at [273, 134] on input "7500.00" at bounding box center [341, 134] width 150 height 11
type input "500.00"
type input "250.00"
type input "8500.00"
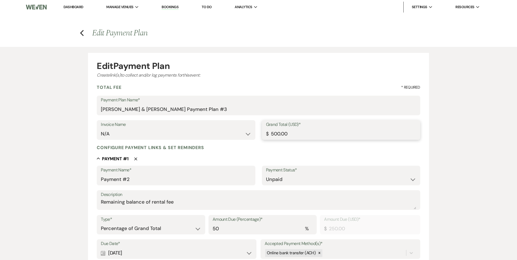
type input "4250.00"
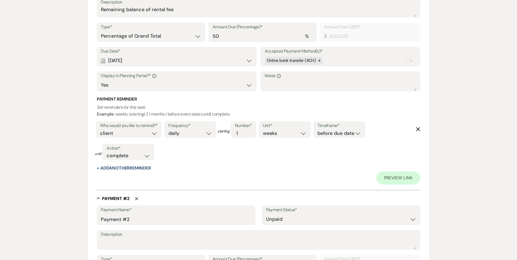
scroll to position [245, 0]
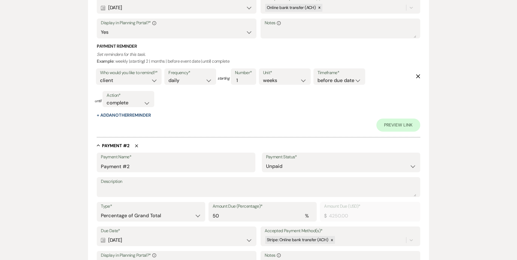
type input "8500.00"
click at [300, 219] on input "50" at bounding box center [263, 215] width 100 height 11
type input "5"
type input "425.00"
type input "0.00"
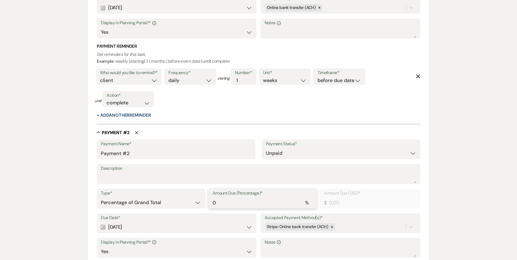
type input "0"
click at [310, 197] on label "Amount Due (Percentage)*" at bounding box center [263, 194] width 100 height 8
click at [310, 198] on input "0" at bounding box center [263, 203] width 100 height 11
click at [307, 201] on div "%" at bounding box center [307, 202] width 4 height 7
click at [336, 190] on label "Amount Due (USD)*" at bounding box center [370, 194] width 92 height 8
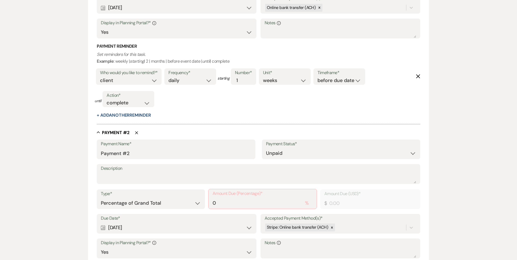
click at [135, 132] on icon "Delete" at bounding box center [136, 132] width 3 height 3
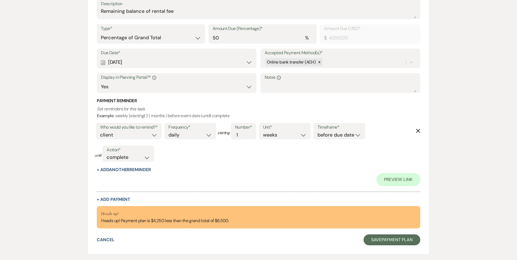
scroll to position [194, 0]
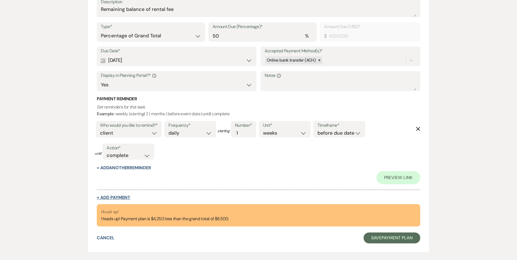
click at [122, 198] on button "+ Add Payment" at bounding box center [114, 197] width 34 height 4
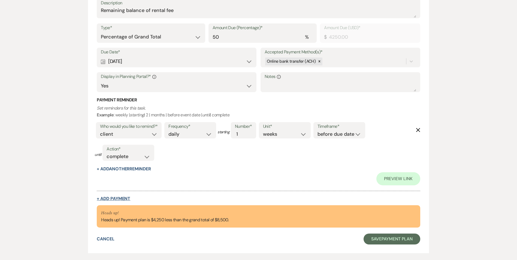
select select "2"
select select "percentage"
select select "true"
select select "client"
select select "weeks"
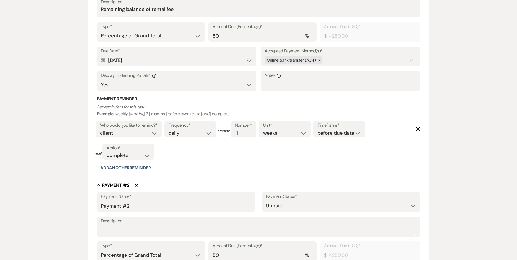
click at [136, 183] on button "Delete" at bounding box center [133, 185] width 9 height 4
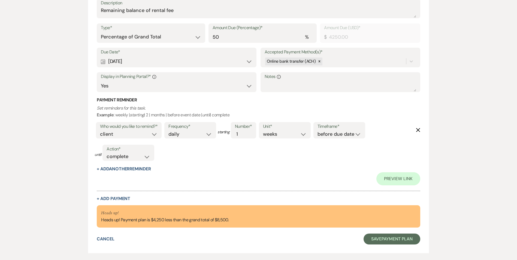
scroll to position [194, 0]
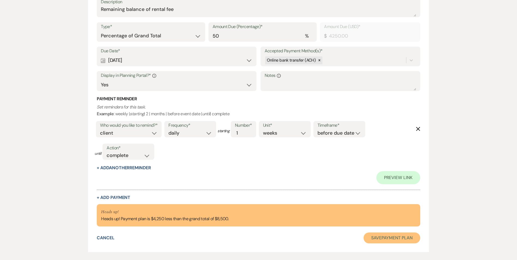
click at [402, 242] on button "Save Payment Plan" at bounding box center [391, 237] width 57 height 11
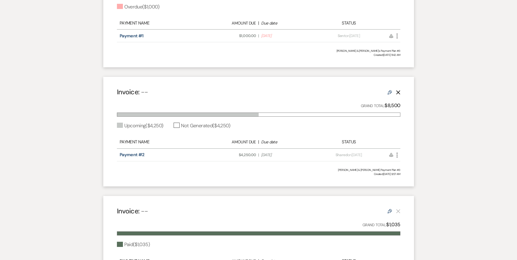
scroll to position [191, 0]
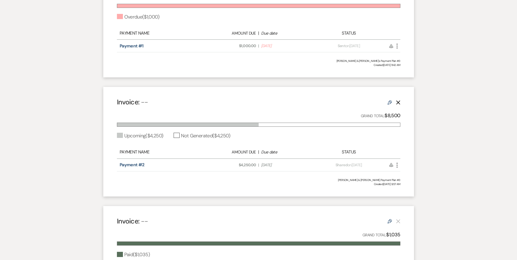
click at [395, 163] on icon "More" at bounding box center [397, 165] width 7 height 7
click at [394, 136] on div "Upcoming ( $4,250 ) Not Generated ( $4,250 )" at bounding box center [258, 135] width 283 height 7
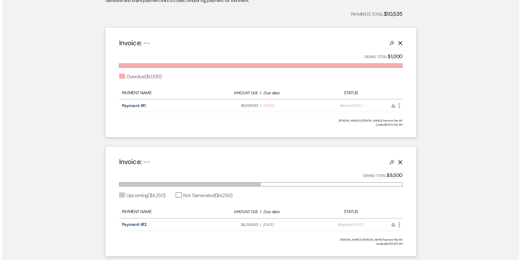
scroll to position [109, 0]
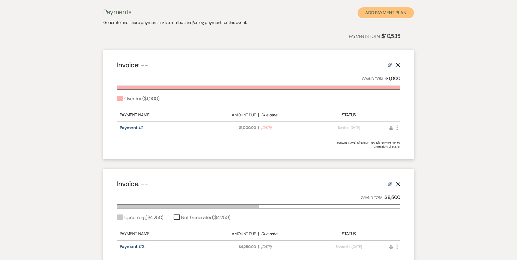
click at [375, 12] on button "Add Payment Plan" at bounding box center [385, 12] width 56 height 11
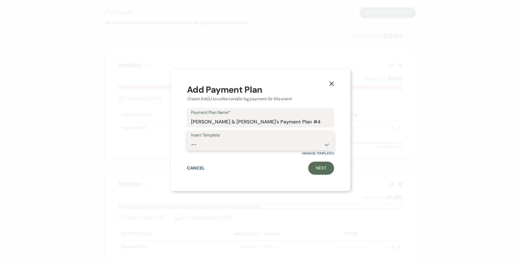
click at [277, 148] on select "--" at bounding box center [260, 144] width 139 height 11
click at [317, 168] on link "Next" at bounding box center [321, 168] width 26 height 13
select select "2"
select select "percentage"
select select "true"
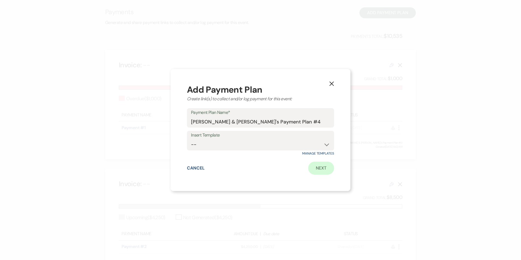
select select "client"
select select "weeks"
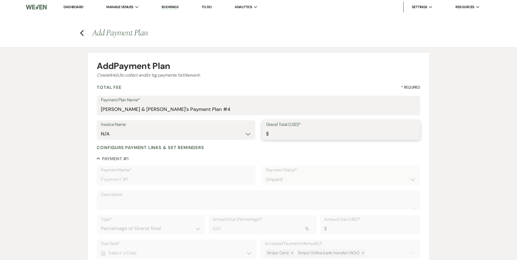
click at [307, 137] on input "Grand Total (USD)*" at bounding box center [341, 134] width 150 height 11
type input "4"
type input "4.00"
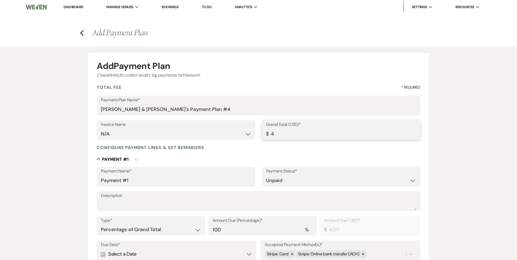
type input "42"
type input "42.00"
type input "425"
type input "425.00"
type input "4250"
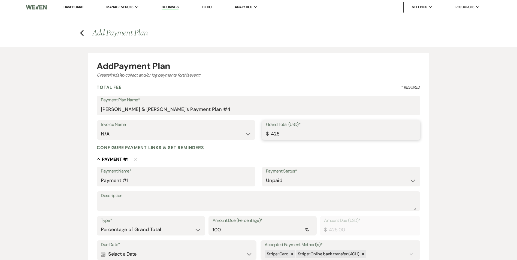
type input "4250.00"
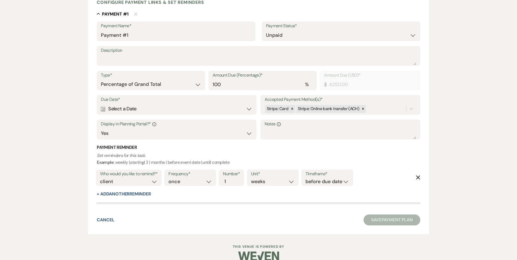
scroll to position [154, 0]
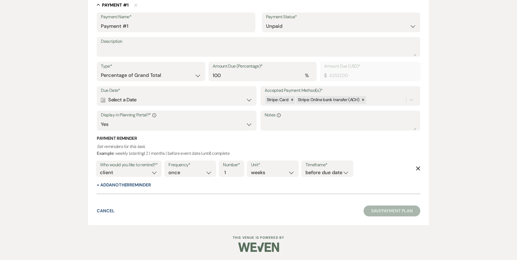
type input "4250.00"
click at [189, 87] on label "Due Date*" at bounding box center [176, 91] width 151 height 8
click at [189, 94] on label "Due Date*" at bounding box center [176, 91] width 151 height 8
click at [189, 96] on div "Calendar Select a Date Expand" at bounding box center [176, 100] width 151 height 11
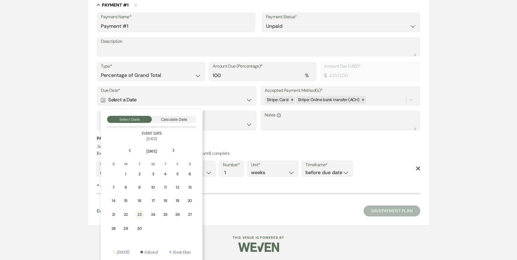
click at [172, 151] on div "Next" at bounding box center [173, 150] width 9 height 9
click at [156, 226] on td "31" at bounding box center [152, 227] width 12 height 13
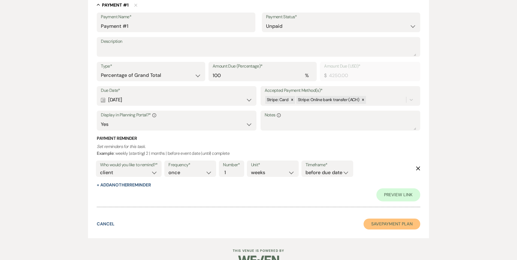
click at [374, 223] on button "Save Payment Plan" at bounding box center [391, 224] width 57 height 11
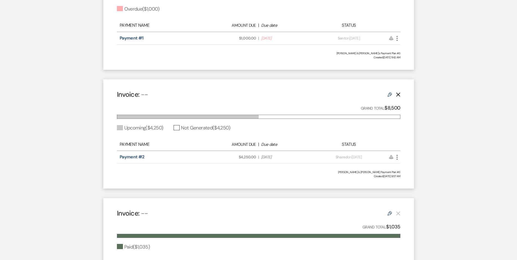
scroll to position [327, 0]
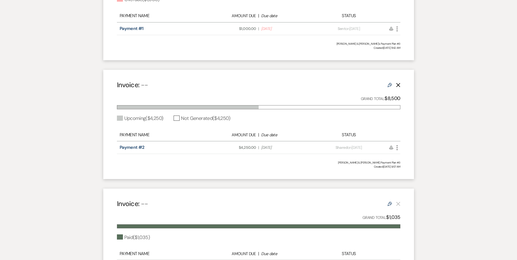
click at [397, 147] on use "button" at bounding box center [396, 147] width 1 height 5
click at [408, 187] on link "Pencil Edit" at bounding box center [421, 185] width 55 height 9
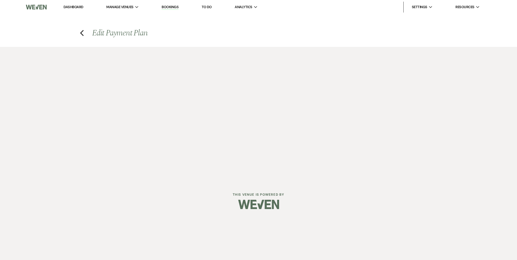
select select "2"
select select "percentage"
select select "true"
select select "client"
select select "daily"
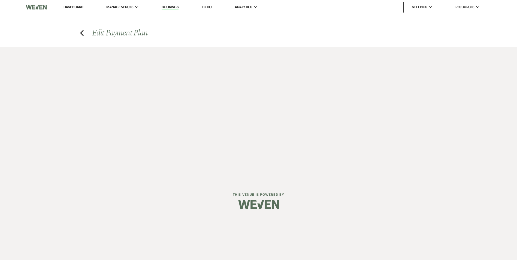
select select "weeks"
select select "complete"
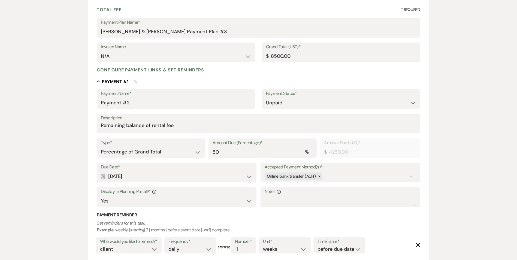
scroll to position [163, 0]
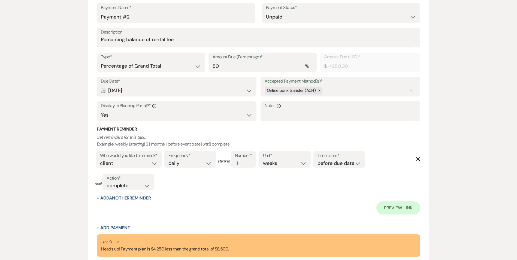
click at [128, 90] on div "Calendar Jun 18, 2026 Expand" at bounding box center [176, 90] width 151 height 11
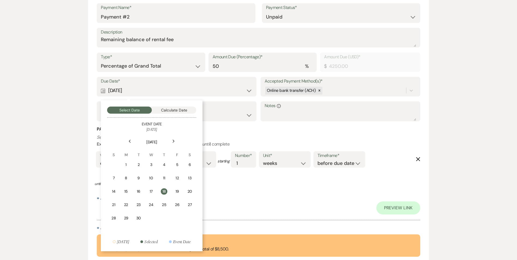
click at [173, 139] on div "Next" at bounding box center [173, 141] width 9 height 9
drag, startPoint x: 173, startPoint y: 139, endPoint x: 130, endPoint y: 142, distance: 43.1
click at [130, 142] on use at bounding box center [130, 141] width 2 height 3
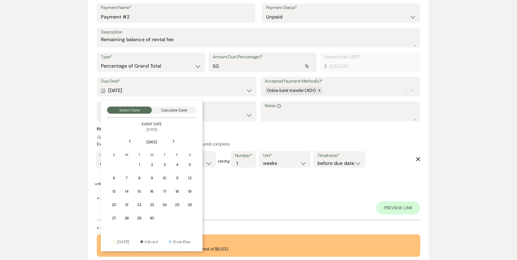
click at [130, 142] on use at bounding box center [130, 141] width 2 height 3
click at [129, 142] on use at bounding box center [130, 141] width 2 height 3
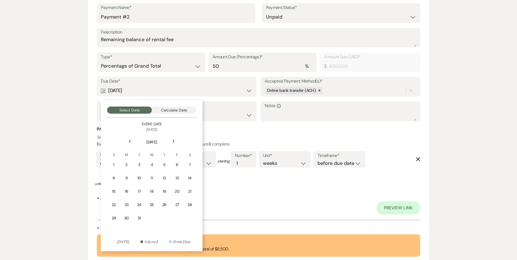
click at [129, 141] on use at bounding box center [130, 141] width 2 height 3
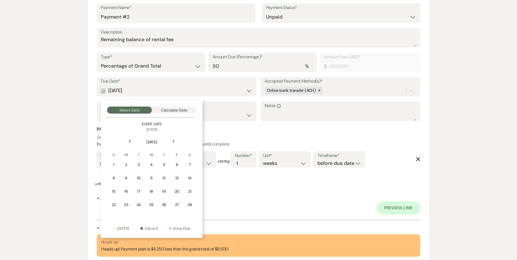
click at [129, 141] on use at bounding box center [130, 141] width 2 height 3
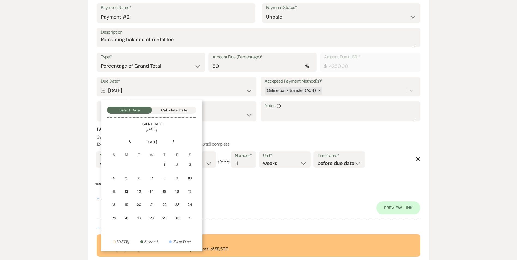
click at [129, 141] on use at bounding box center [130, 141] width 2 height 3
click at [153, 220] on div "31" at bounding box center [151, 218] width 5 height 6
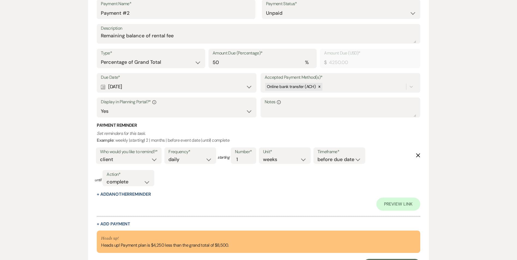
scroll to position [221, 0]
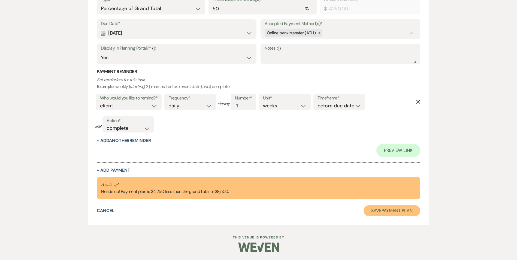
click at [392, 213] on button "Save Payment Plan" at bounding box center [391, 210] width 57 height 11
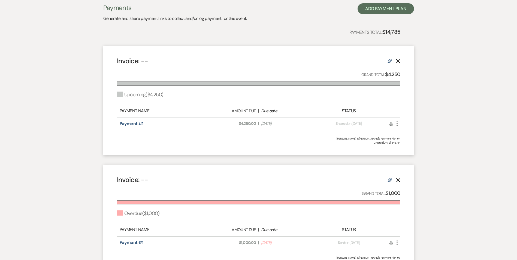
scroll to position [109, 0]
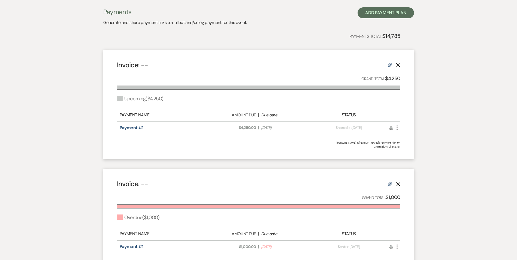
click at [398, 127] on icon "More" at bounding box center [397, 128] width 7 height 7
click at [405, 165] on link "Pencil Edit" at bounding box center [421, 166] width 55 height 9
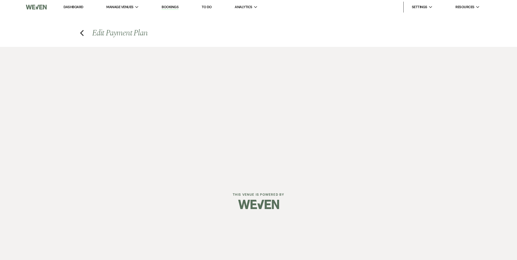
select select "2"
select select "percentage"
select select "true"
select select "client"
select select "weeks"
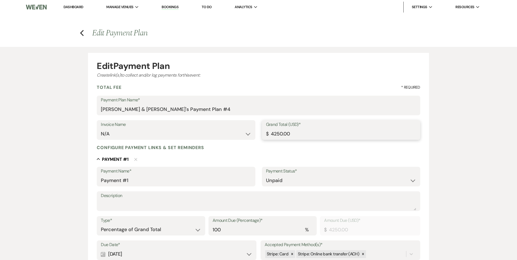
click at [274, 134] on input "4250.00" at bounding box center [341, 134] width 150 height 11
type input "250.00"
type input "3250.00"
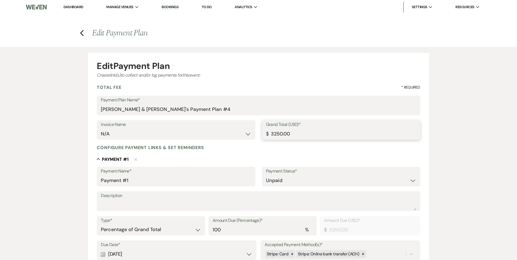
type input "3250.00"
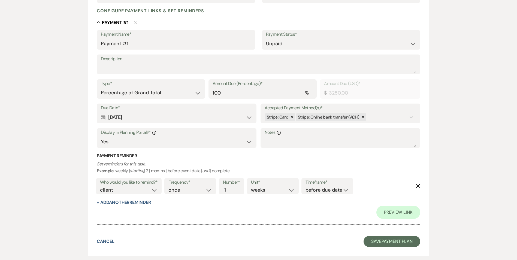
scroll to position [167, 0]
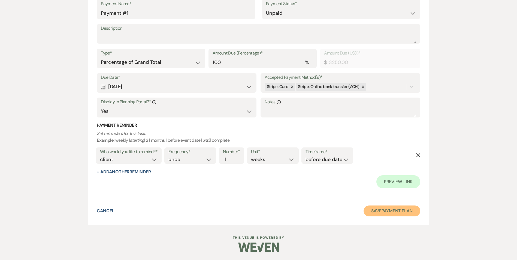
click at [380, 213] on button "Save Payment Plan" at bounding box center [391, 210] width 57 height 11
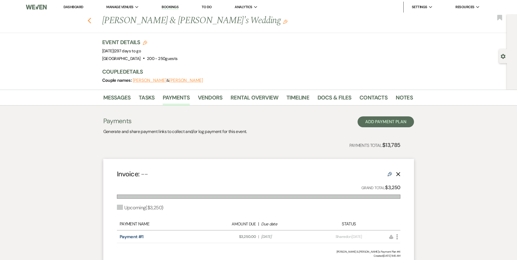
click at [91, 17] on button "Previous" at bounding box center [89, 20] width 4 height 8
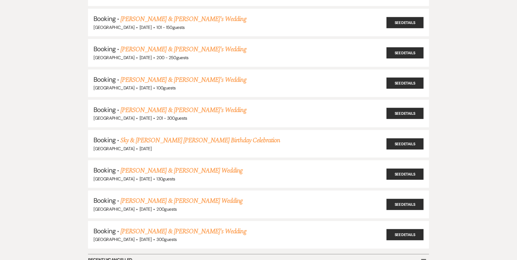
scroll to position [799, 0]
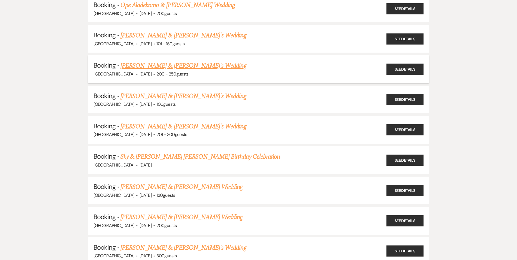
click at [148, 66] on link "[PERSON_NAME] & [PERSON_NAME]'s Wedding" at bounding box center [183, 66] width 126 height 10
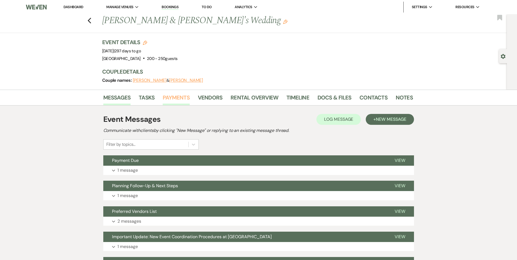
click at [169, 98] on link "Payments" at bounding box center [176, 99] width 27 height 12
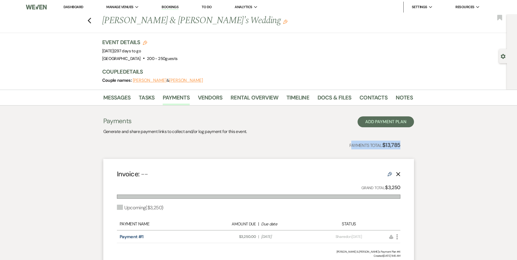
drag, startPoint x: 351, startPoint y: 147, endPoint x: 404, endPoint y: 141, distance: 53.4
drag, startPoint x: 404, startPoint y: 141, endPoint x: 367, endPoint y: 154, distance: 39.0
drag, startPoint x: 355, startPoint y: 143, endPoint x: 377, endPoint y: 142, distance: 21.8
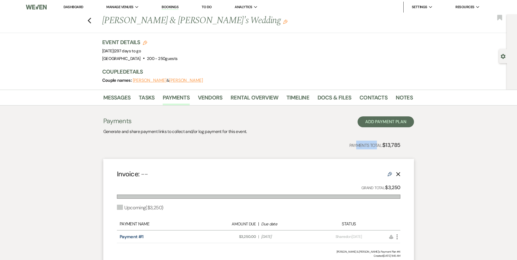
click at [377, 142] on p "Payments Total: $13,785" at bounding box center [374, 145] width 51 height 9
drag, startPoint x: 377, startPoint y: 142, endPoint x: 375, endPoint y: 165, distance: 23.5
click at [375, 165] on div "Invoice: -- Edit Delete Grand Total: $3,250 Upcoming ( $3,250 ) Payment Name Am…" at bounding box center [258, 213] width 311 height 109
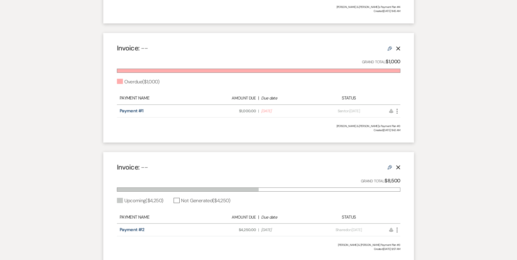
scroll to position [245, 0]
